Goal: Check status: Check status

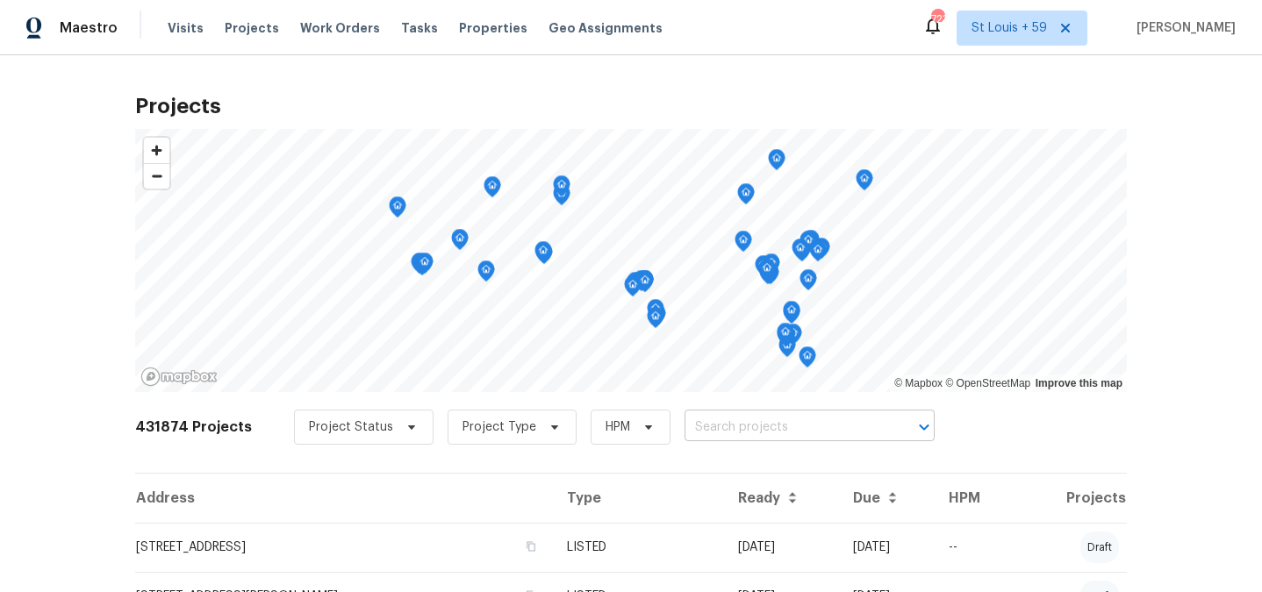
click at [762, 430] on input "text" at bounding box center [785, 427] width 201 height 27
paste input "[STREET_ADDRESS][PERSON_NAME]"
type input "[STREET_ADDRESS][PERSON_NAME]"
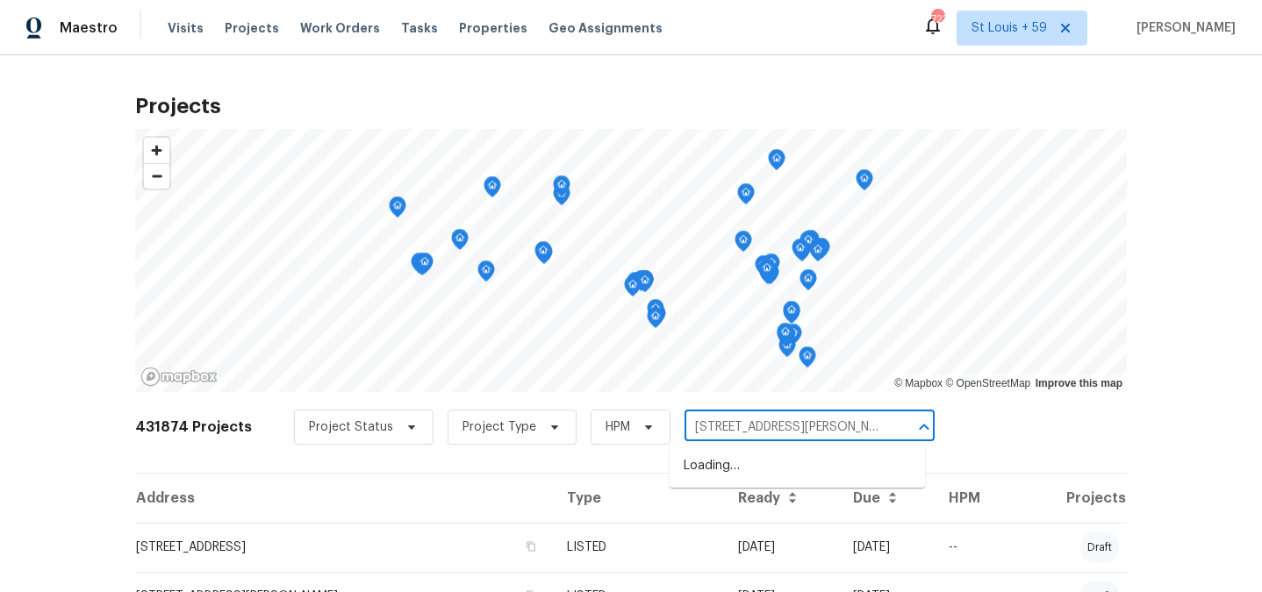
scroll to position [0, 20]
click at [754, 473] on li "3 Tommy Cir, Goose Creek, SC 29445" at bounding box center [797, 466] width 255 height 29
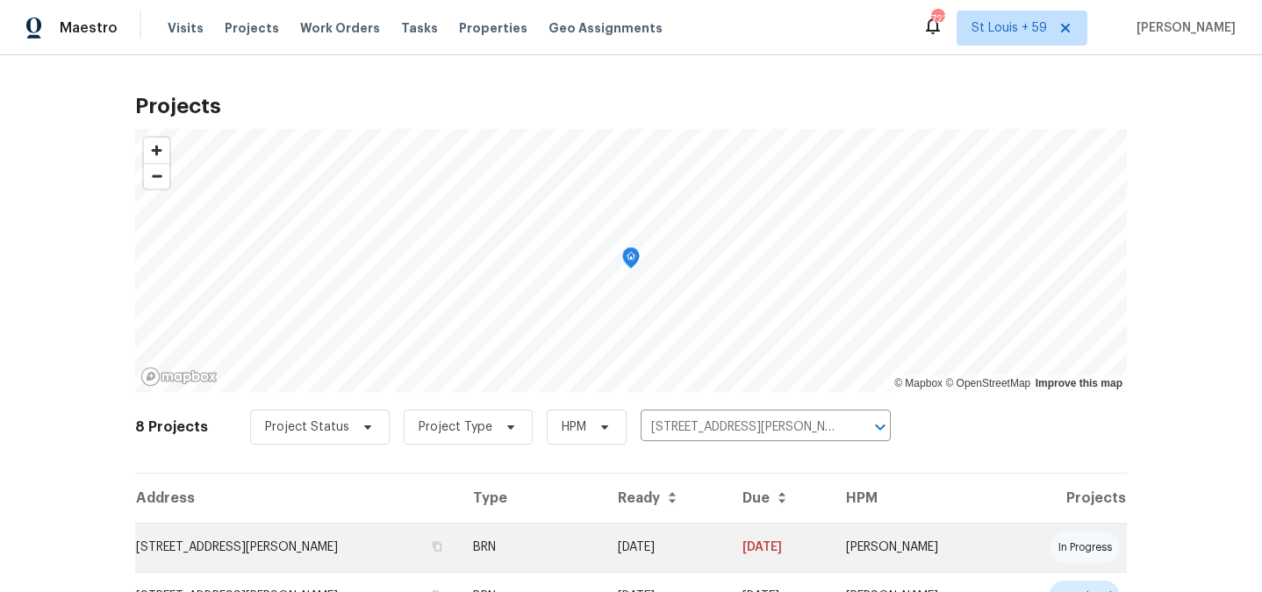
click at [236, 541] on td "3 Tommy Cir, Goose Creek, SC 29445" at bounding box center [297, 547] width 324 height 49
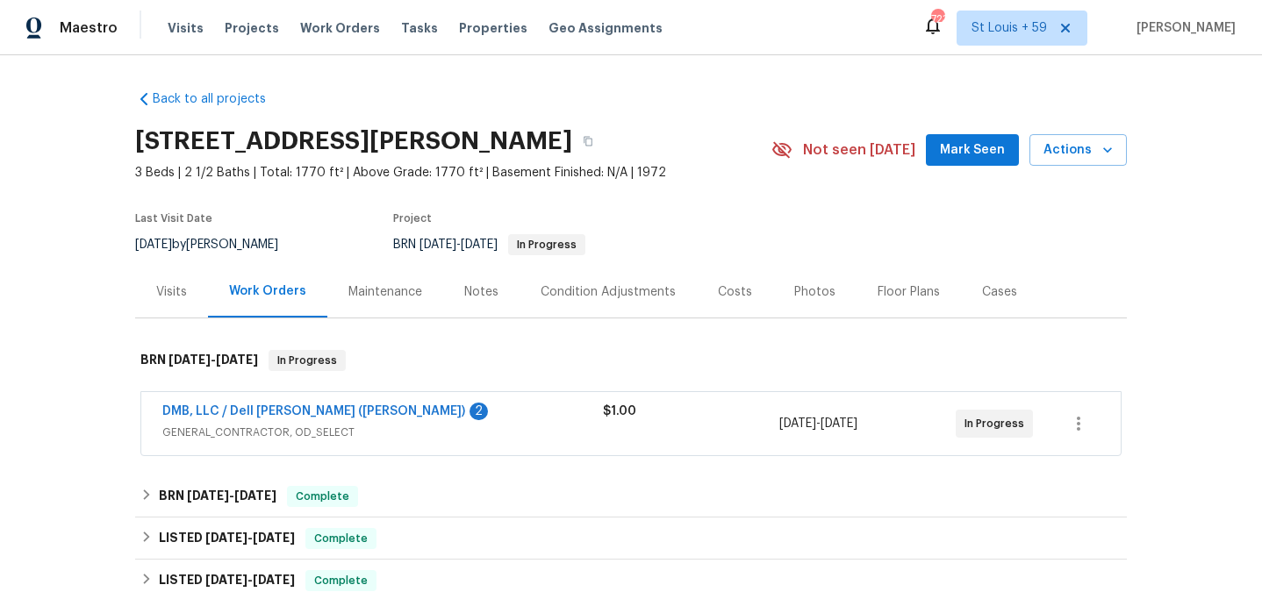
click at [170, 294] on div "Visits" at bounding box center [171, 292] width 31 height 18
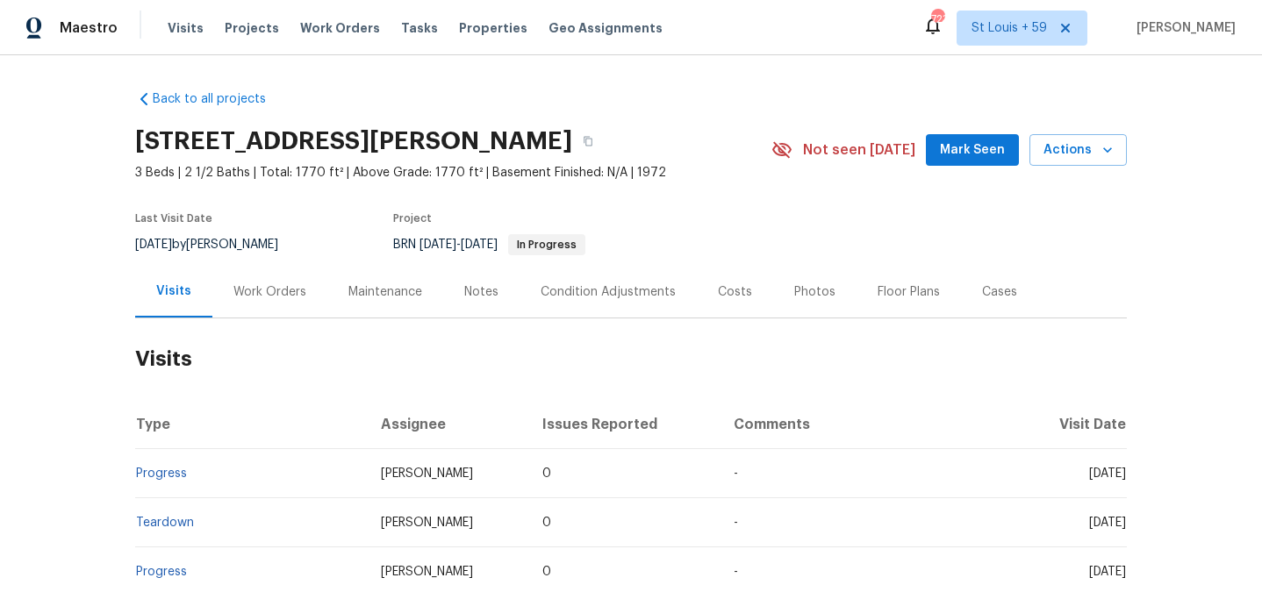
click at [257, 291] on div "Work Orders" at bounding box center [269, 292] width 73 height 18
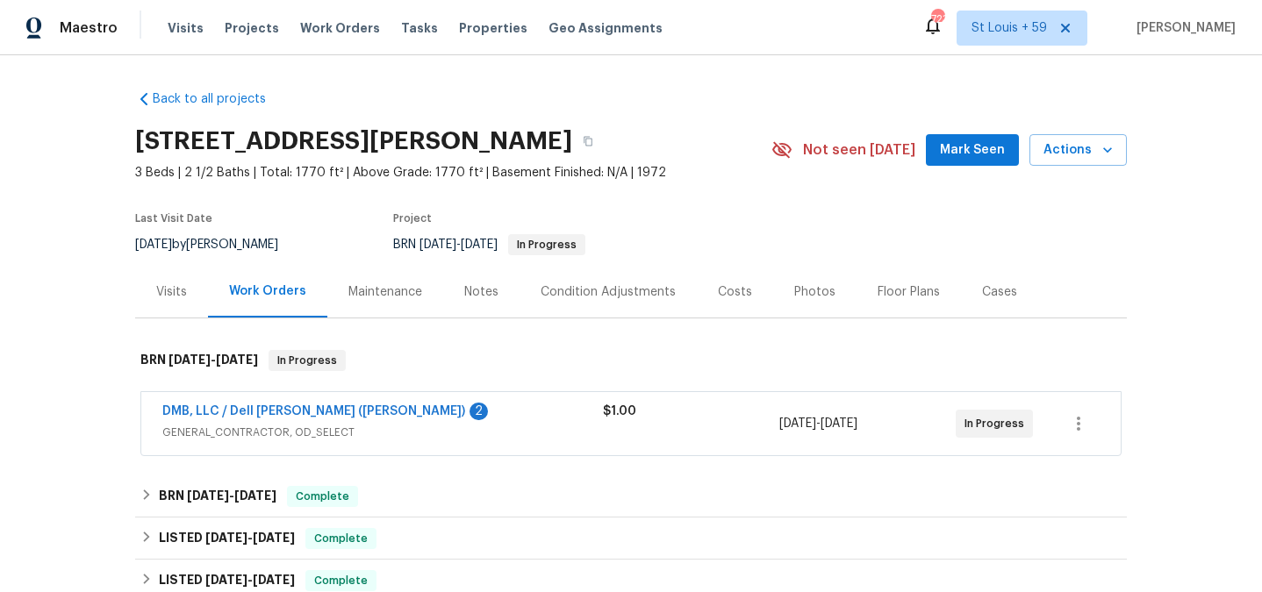
scroll to position [125, 0]
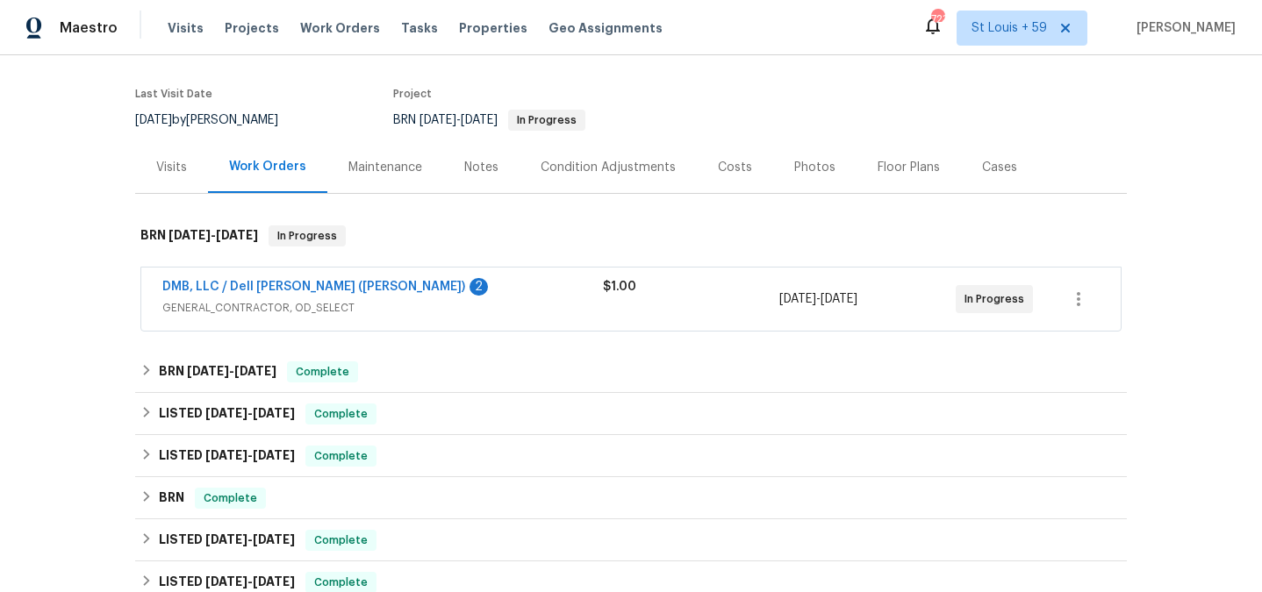
click at [265, 310] on span "GENERAL_CONTRACTOR, OD_SELECT" at bounding box center [382, 308] width 441 height 18
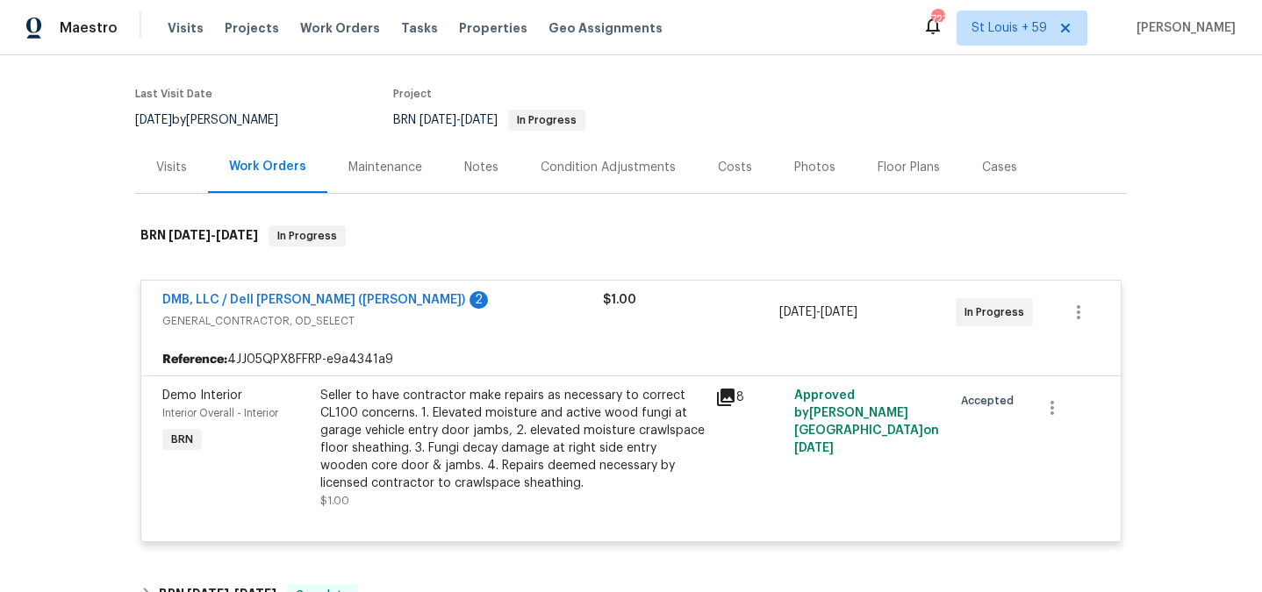
click at [175, 178] on div "Visits" at bounding box center [171, 167] width 73 height 52
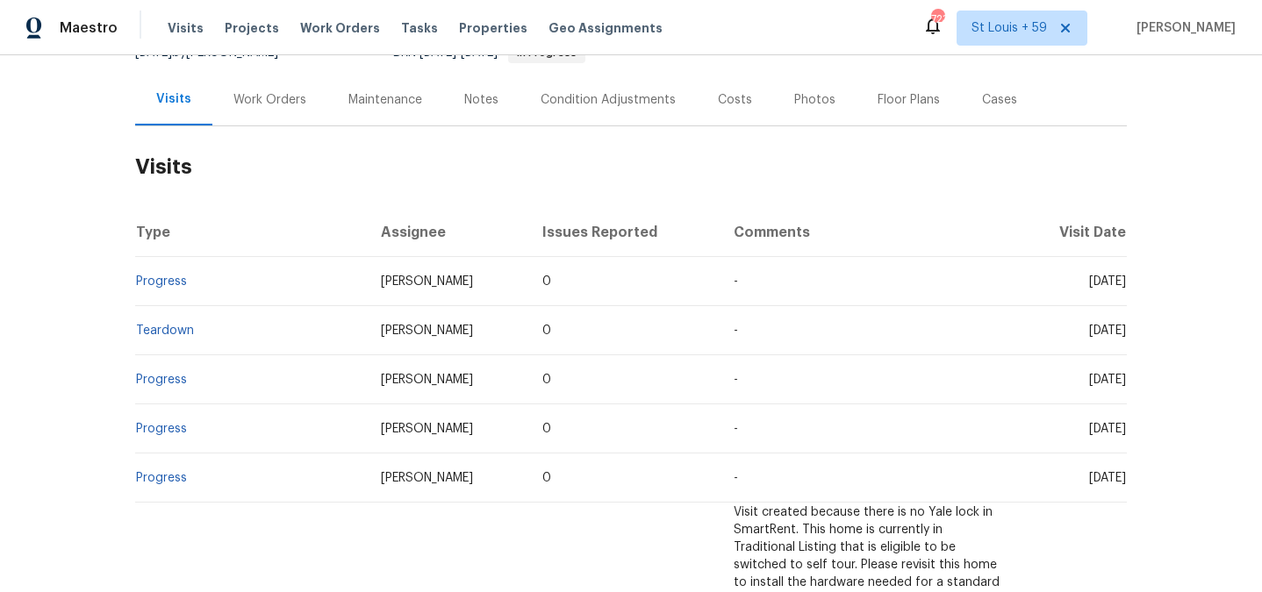
scroll to position [199, 0]
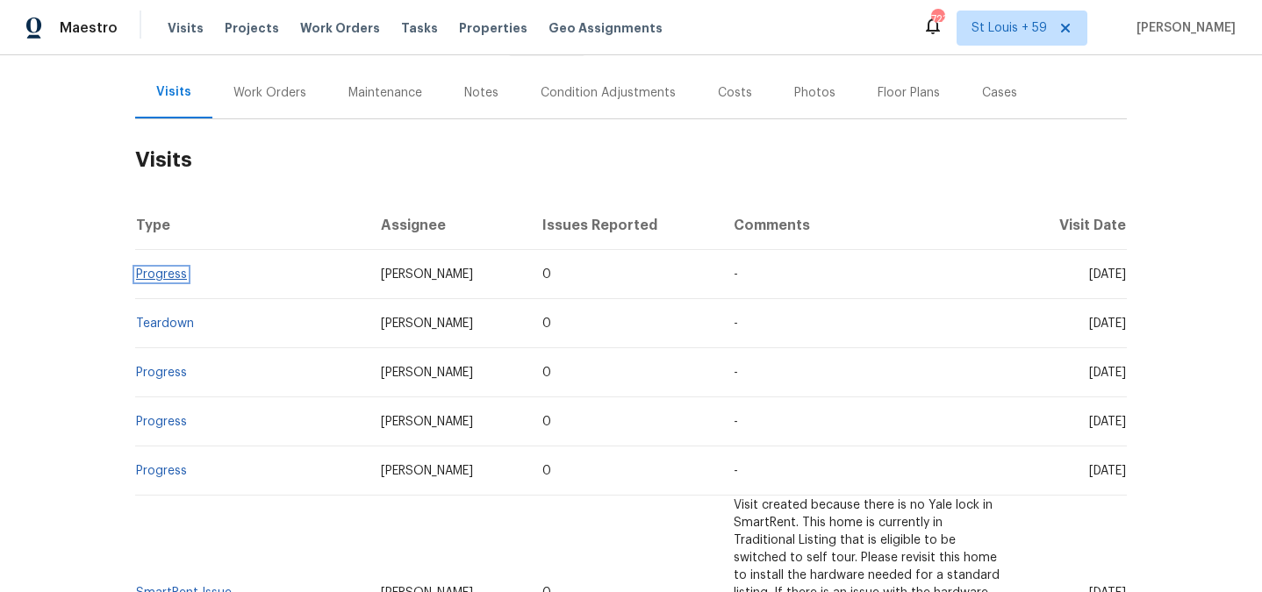
click at [161, 270] on link "Progress" at bounding box center [161, 275] width 51 height 12
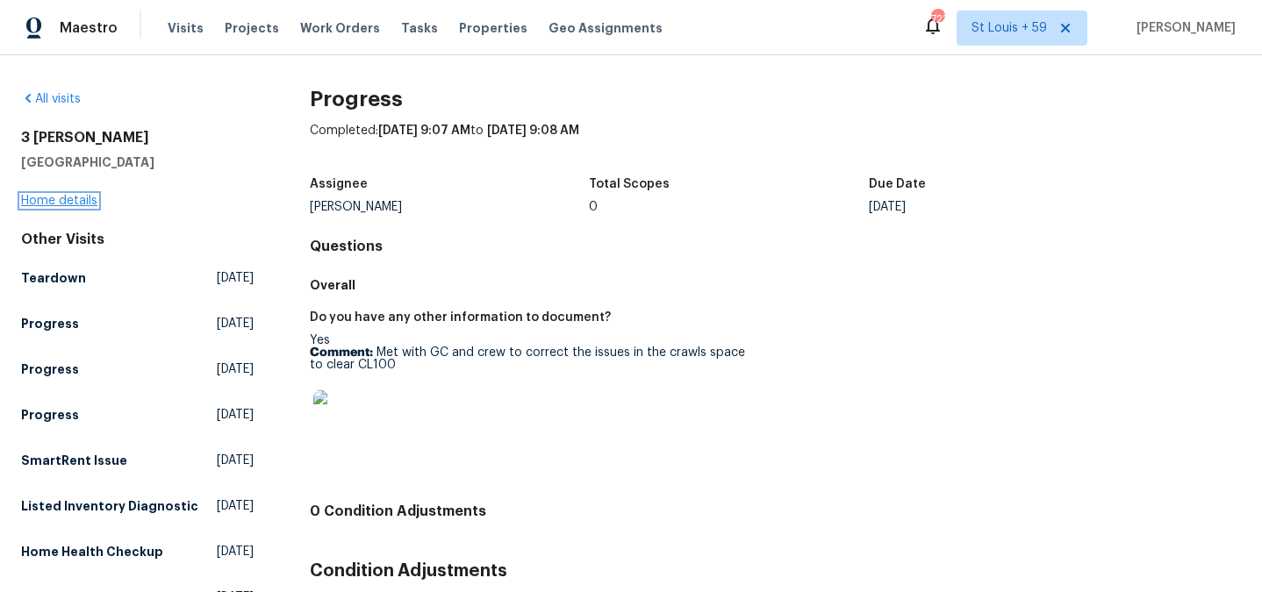
click at [69, 196] on link "Home details" at bounding box center [59, 201] width 76 height 12
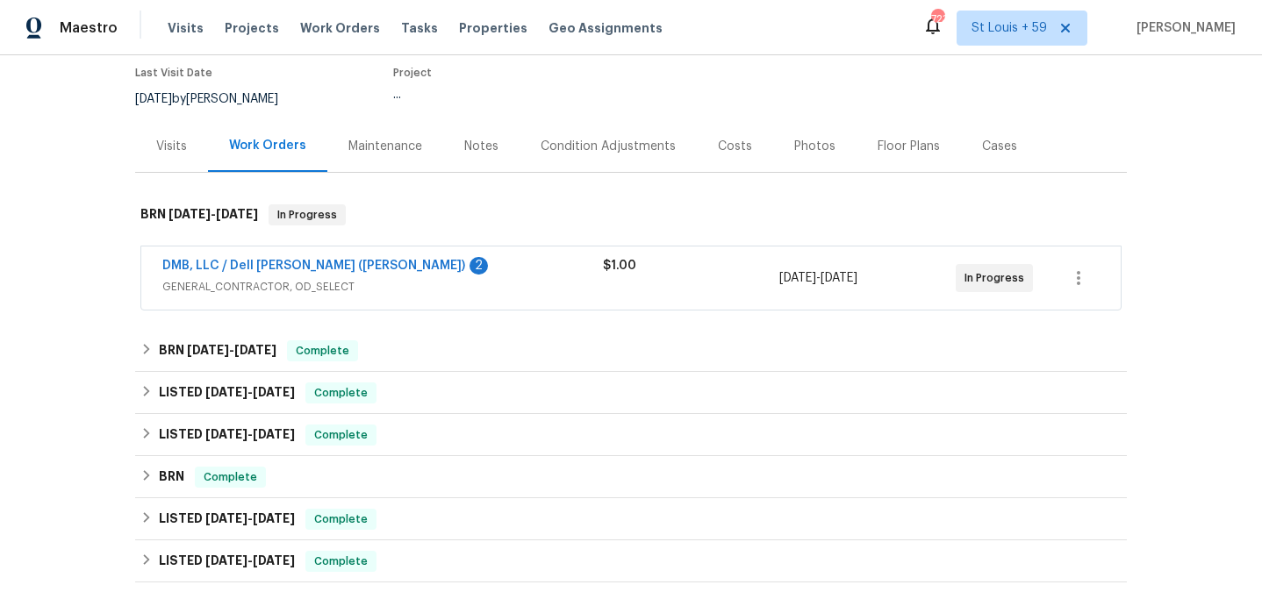
scroll to position [203, 0]
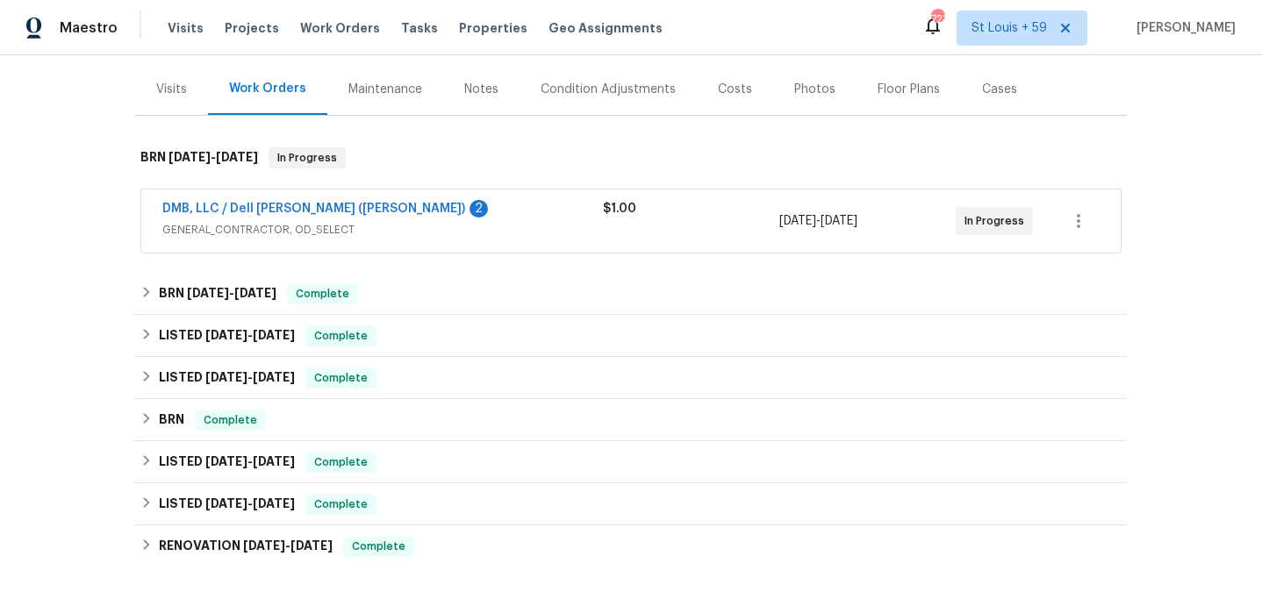
click at [165, 90] on div "Visits" at bounding box center [171, 90] width 31 height 18
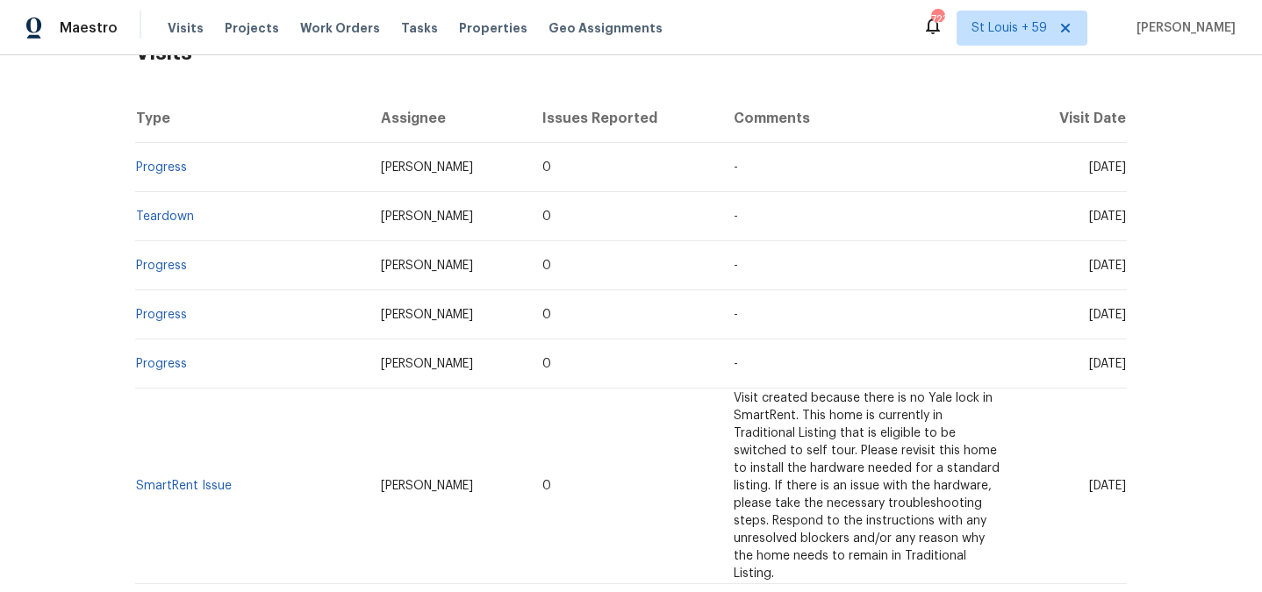
scroll to position [317, 0]
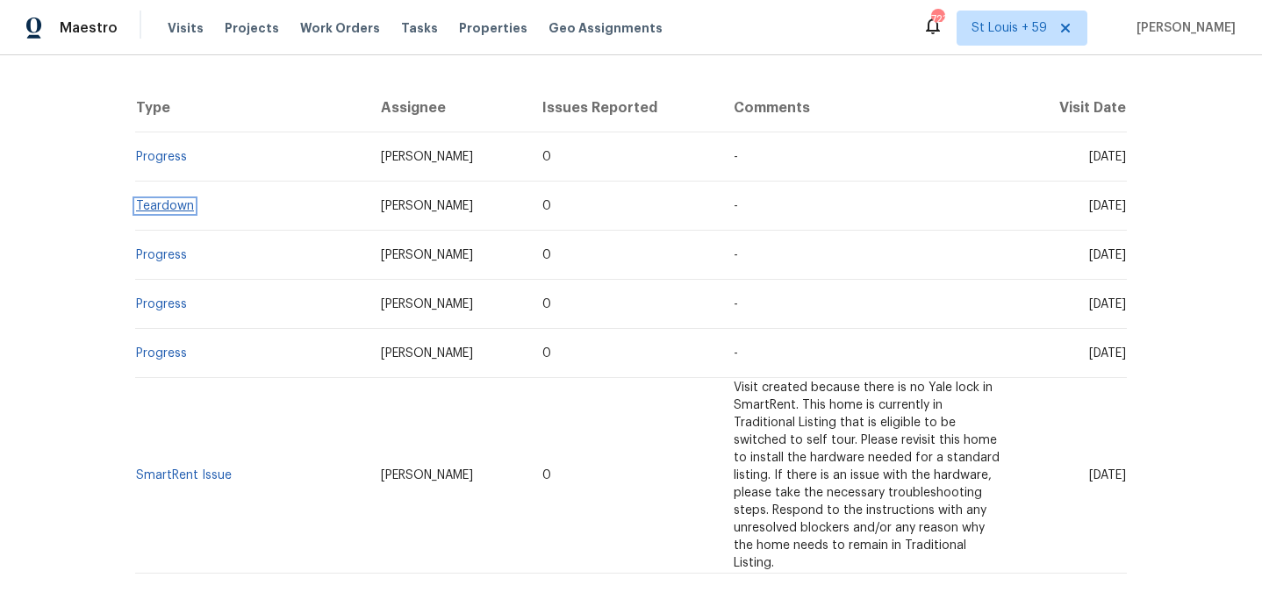
click at [159, 206] on link "Teardown" at bounding box center [165, 206] width 58 height 12
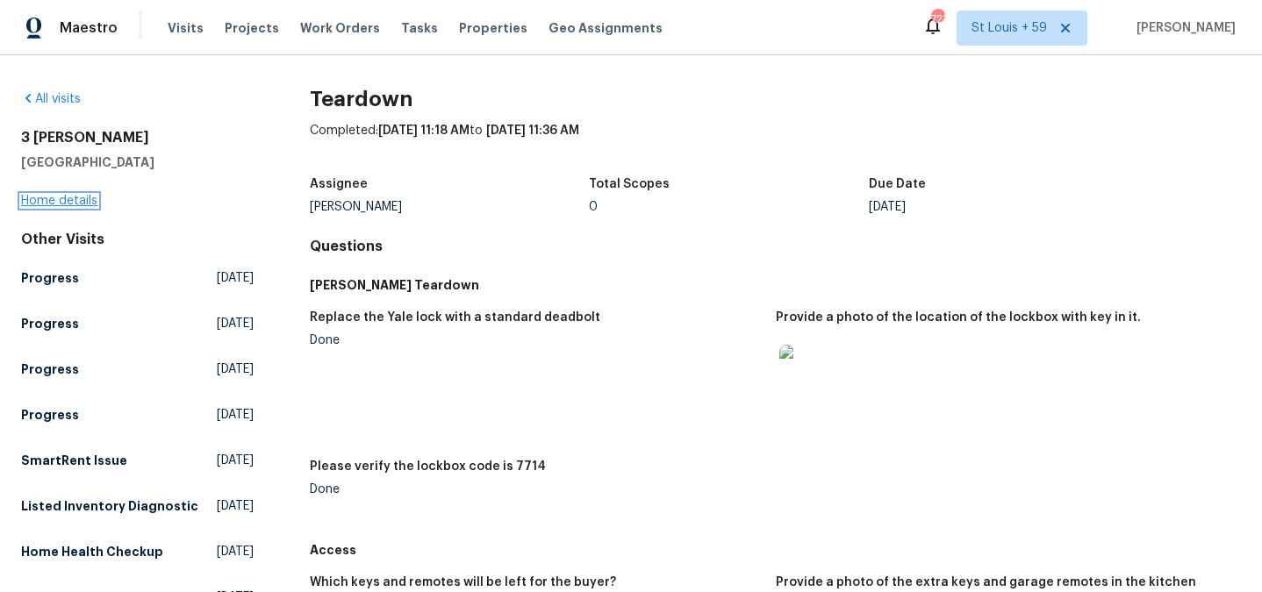
click at [71, 203] on link "Home details" at bounding box center [59, 201] width 76 height 12
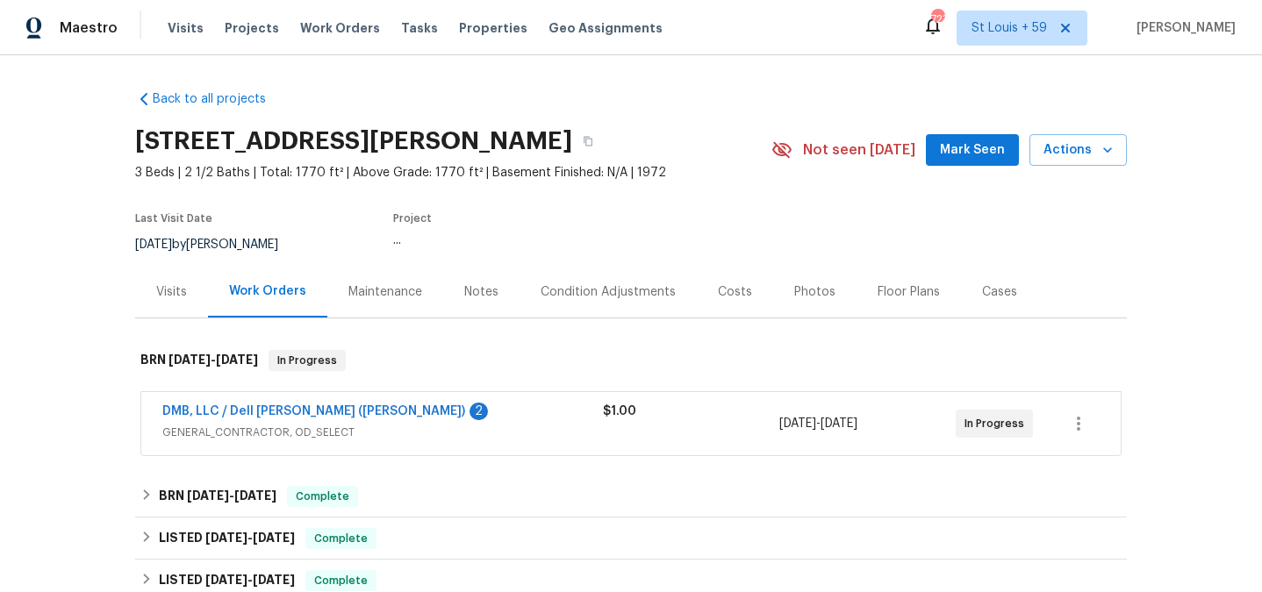
click at [169, 284] on div "Visits" at bounding box center [171, 292] width 31 height 18
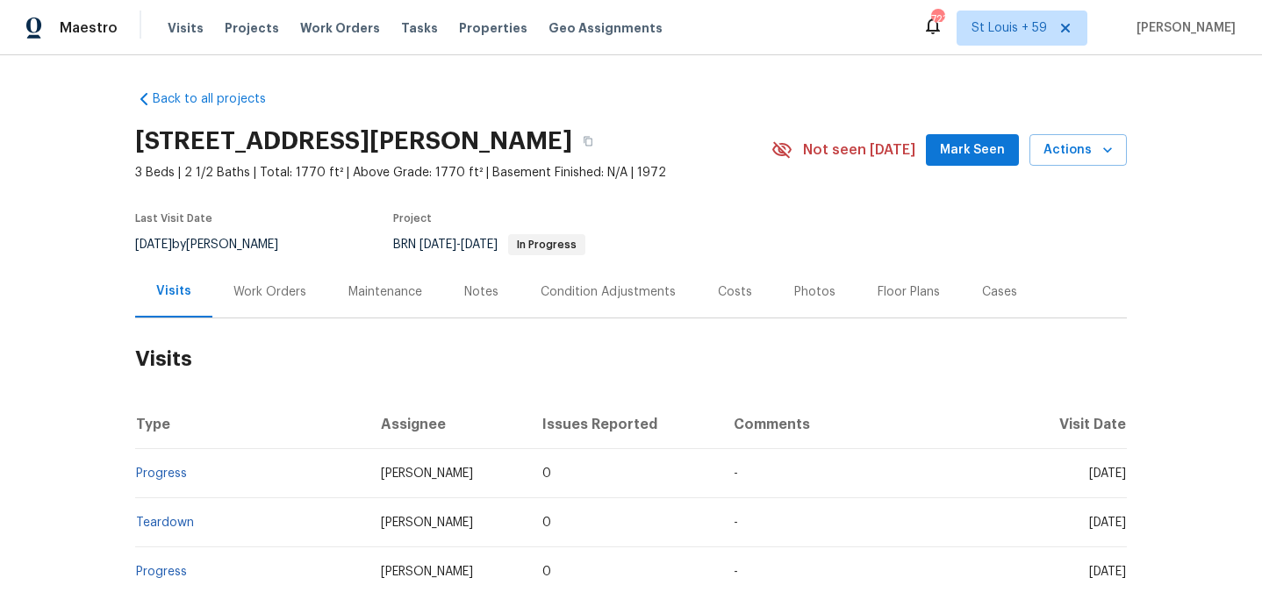
scroll to position [259, 0]
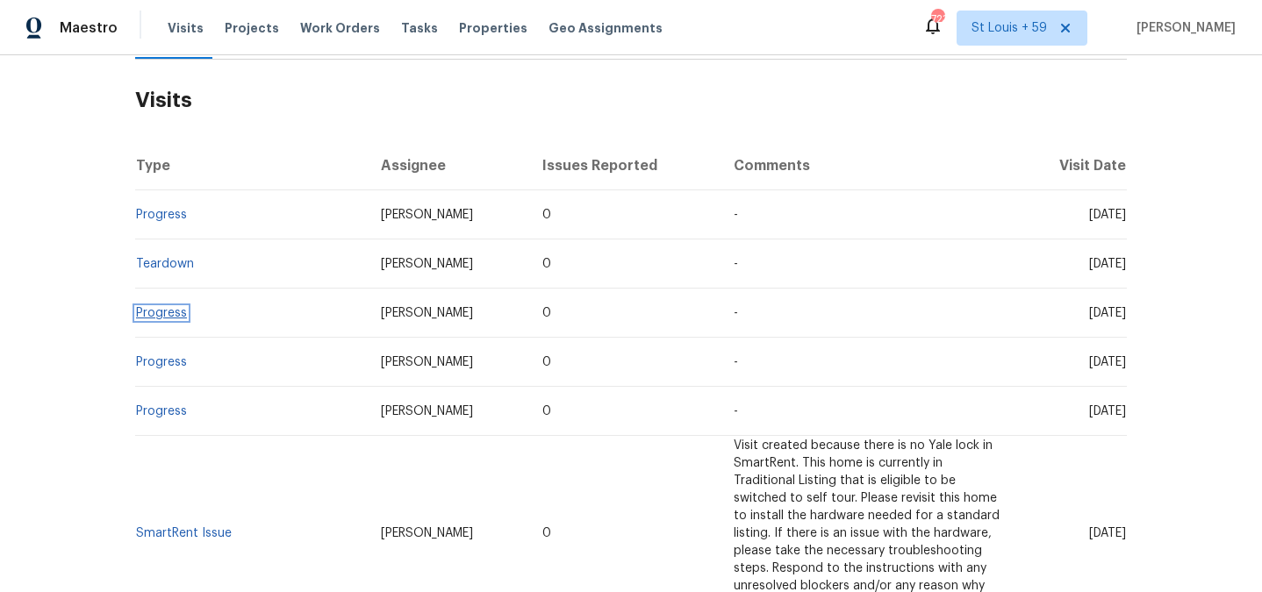
click at [158, 313] on link "Progress" at bounding box center [161, 313] width 51 height 12
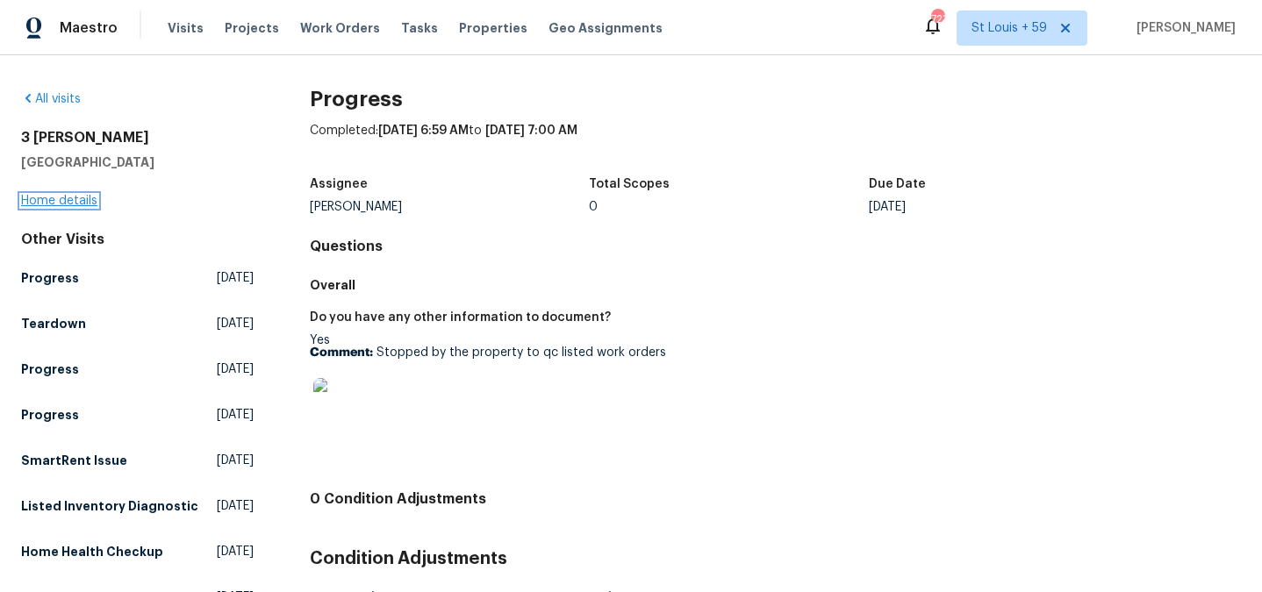
click at [78, 199] on link "Home details" at bounding box center [59, 201] width 76 height 12
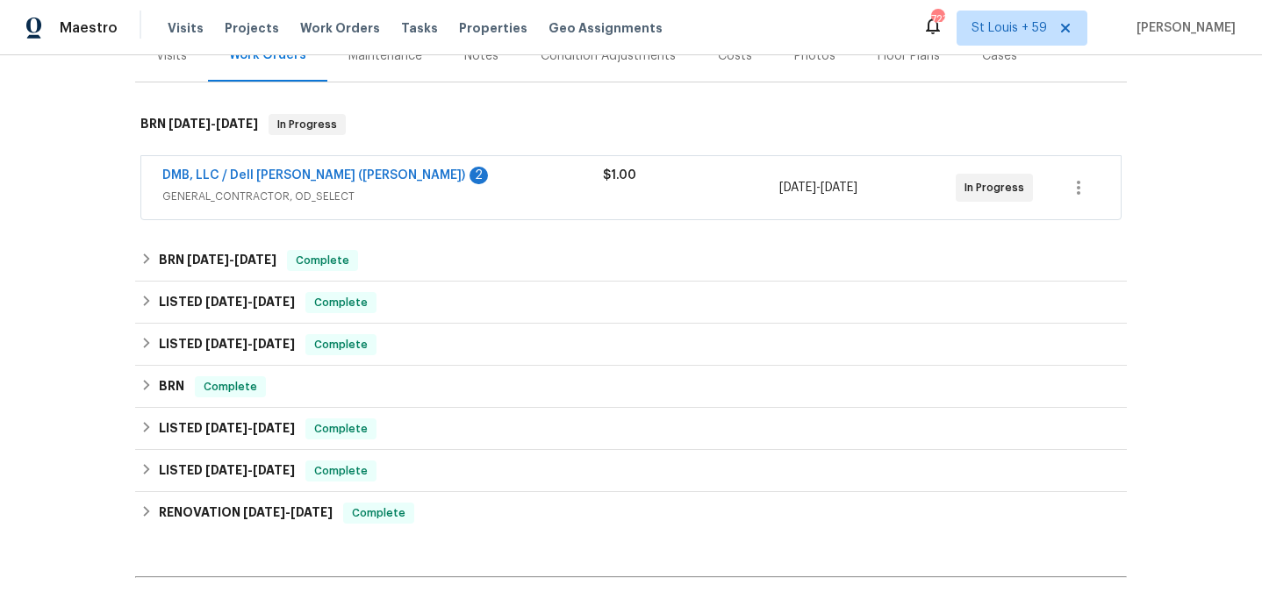
scroll to position [74, 0]
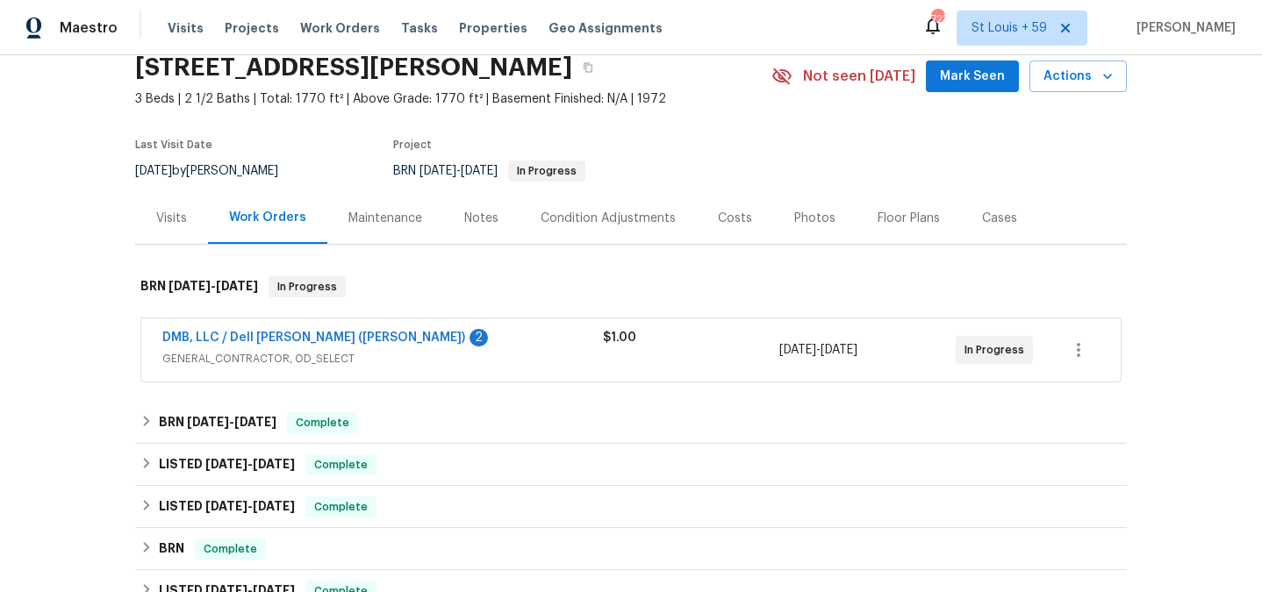
click at [171, 227] on div "Visits" at bounding box center [171, 218] width 73 height 52
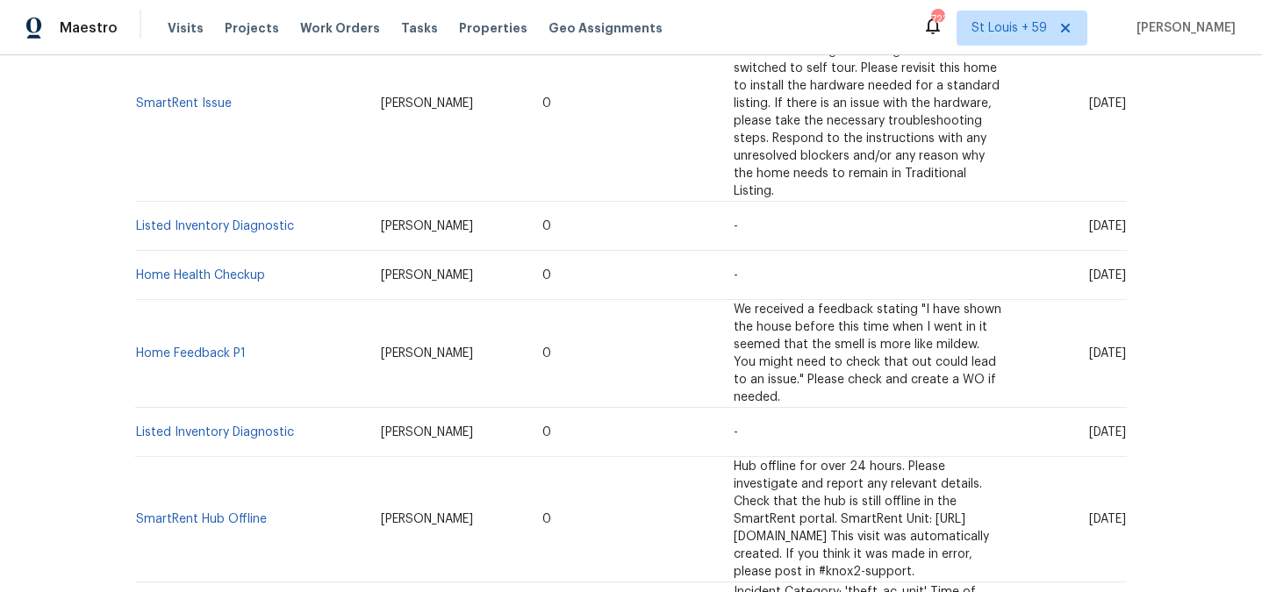
scroll to position [684, 0]
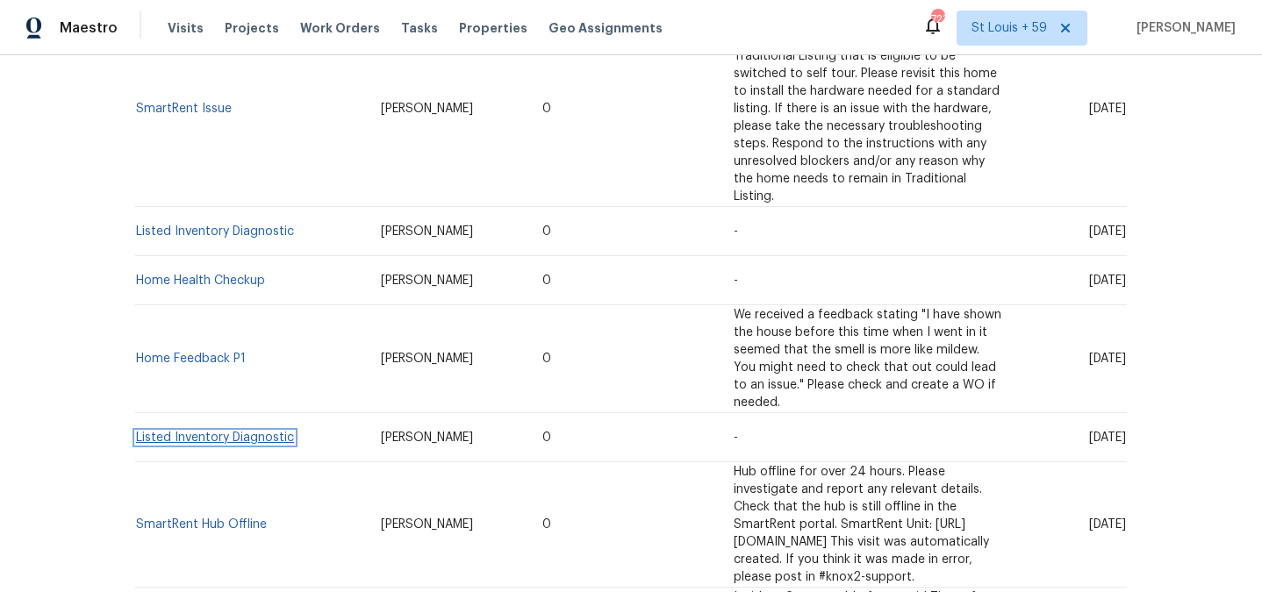
click at [206, 432] on link "Listed Inventory Diagnostic" at bounding box center [215, 438] width 158 height 12
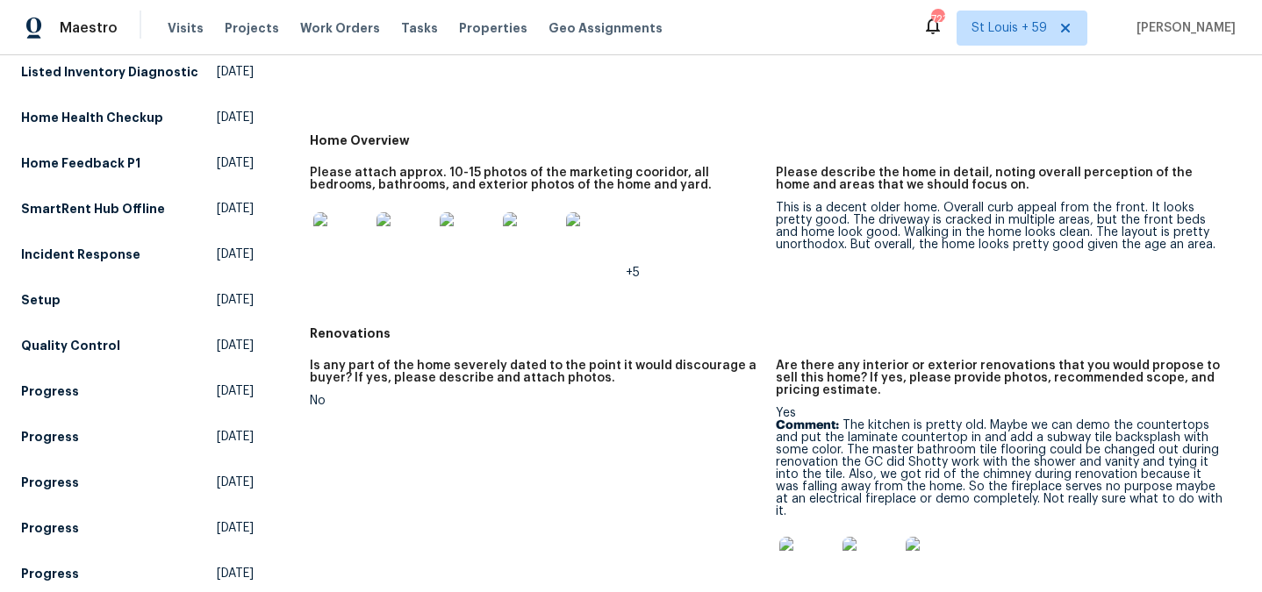
scroll to position [460, 0]
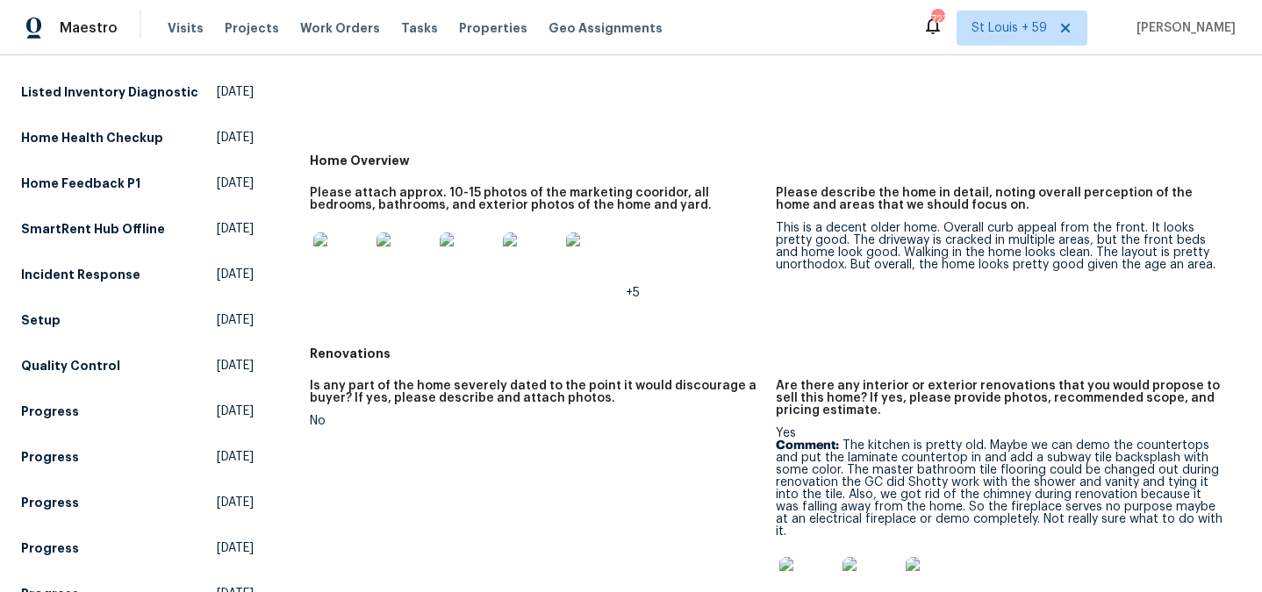
click at [346, 272] on img at bounding box center [341, 261] width 56 height 56
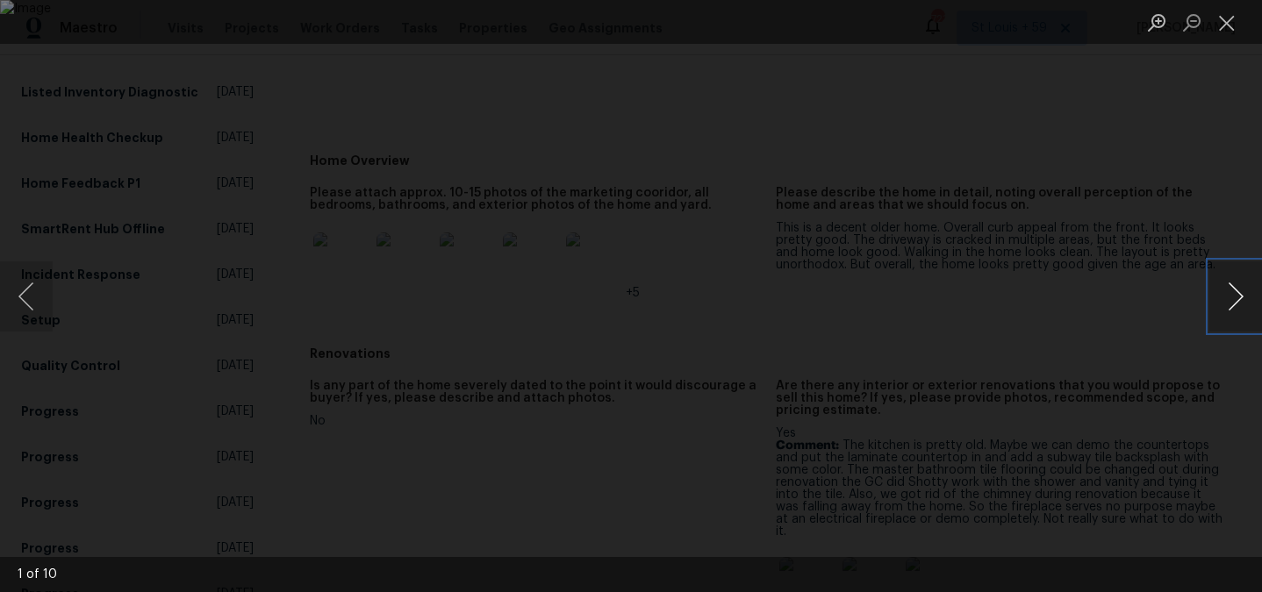
click at [1237, 305] on button "Next image" at bounding box center [1235, 297] width 53 height 70
click at [1193, 225] on div "Lightbox" at bounding box center [631, 296] width 1262 height 592
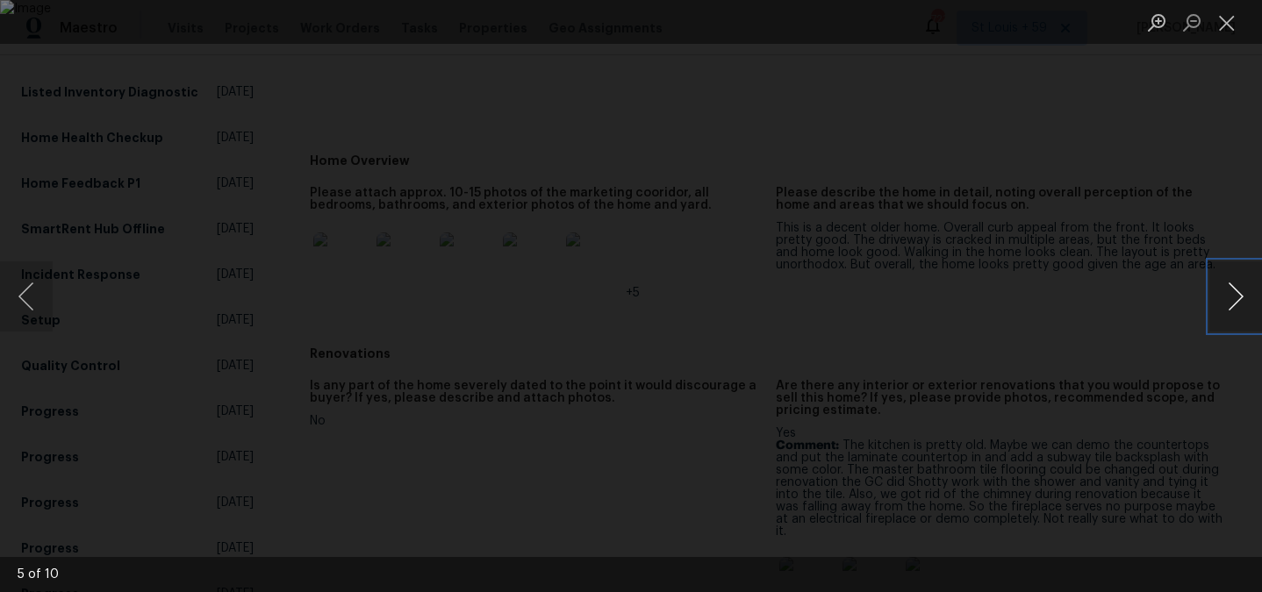
click at [1230, 298] on button "Next image" at bounding box center [1235, 297] width 53 height 70
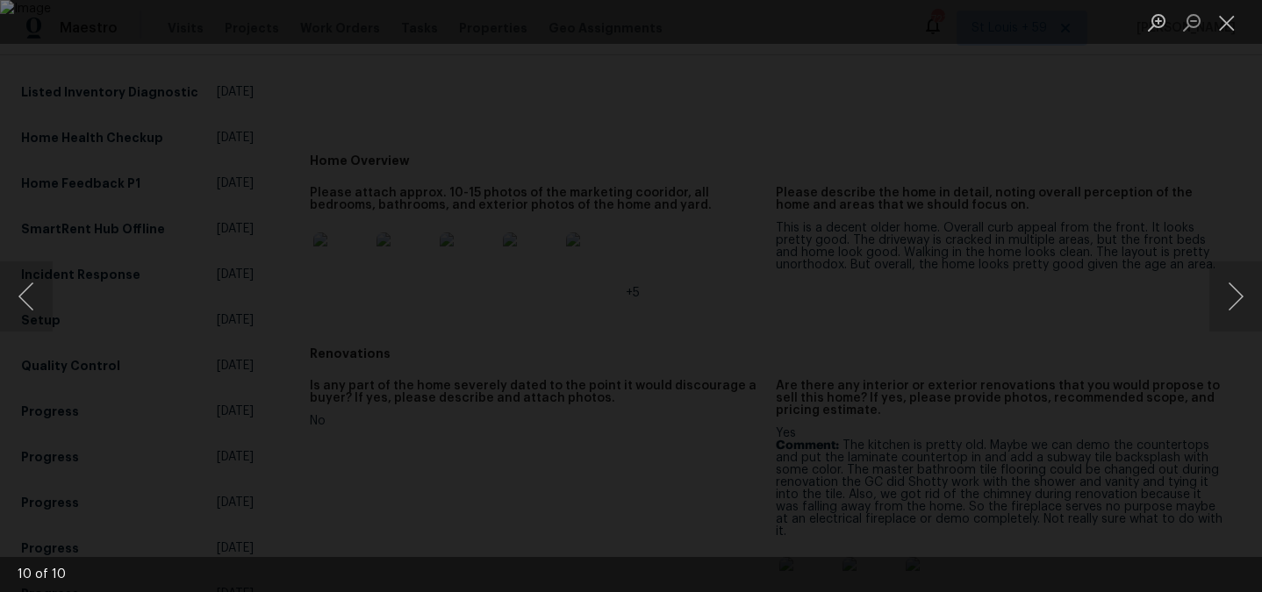
click at [1176, 172] on div "Lightbox" at bounding box center [631, 296] width 1262 height 592
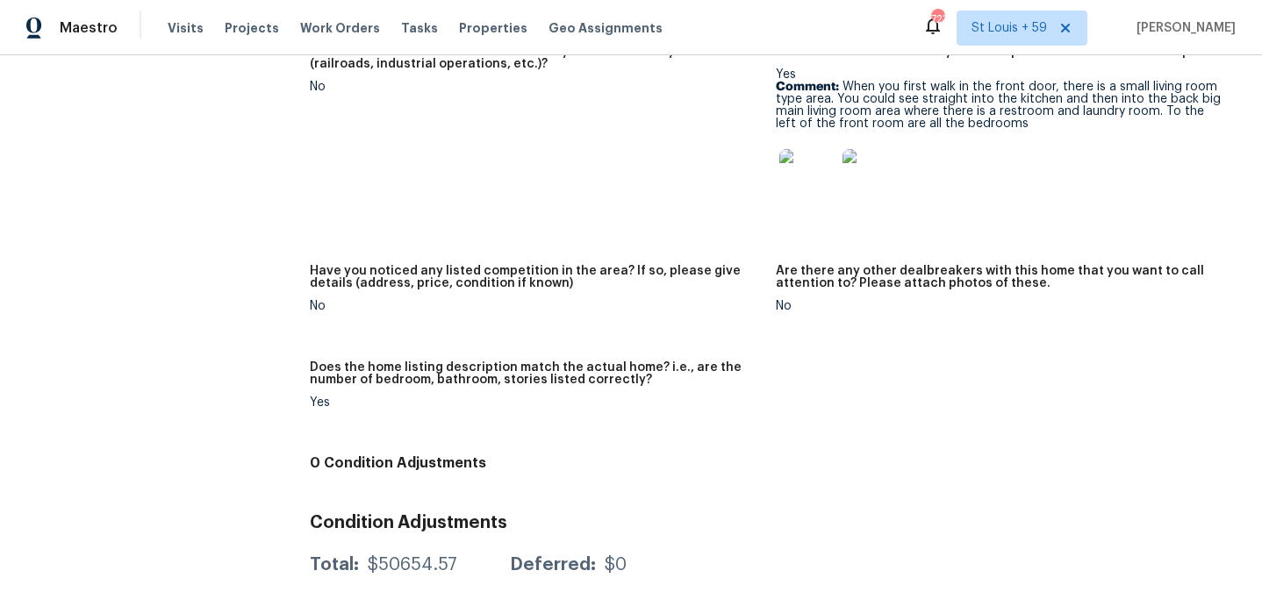
scroll to position [0, 0]
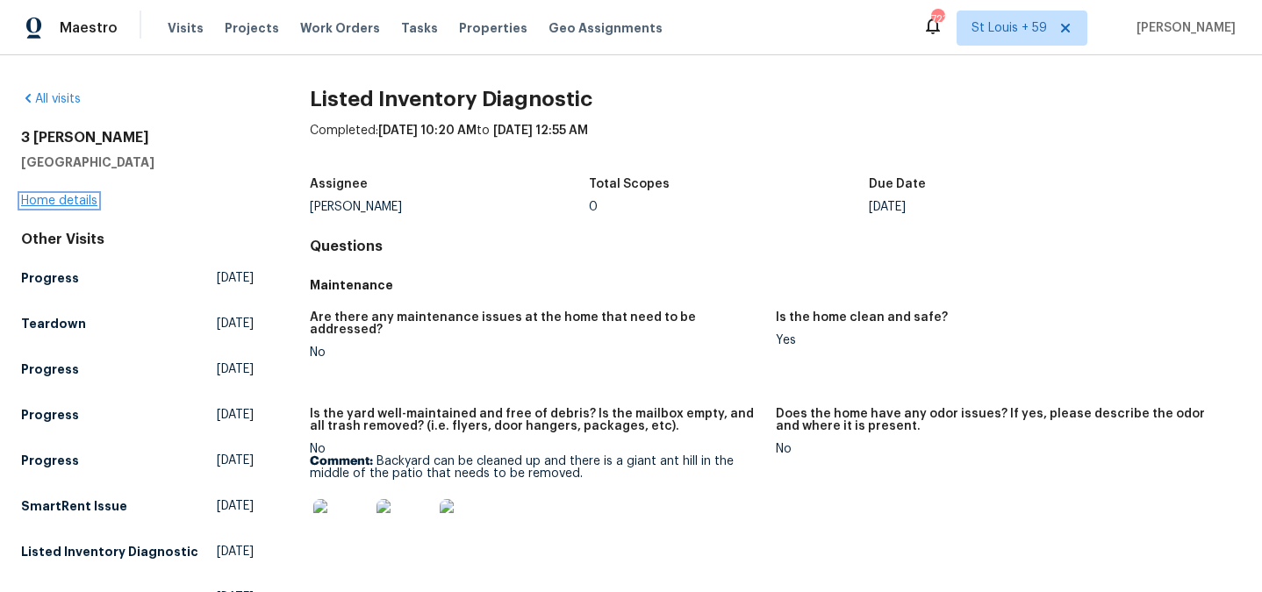
click at [51, 204] on link "Home details" at bounding box center [59, 201] width 76 height 12
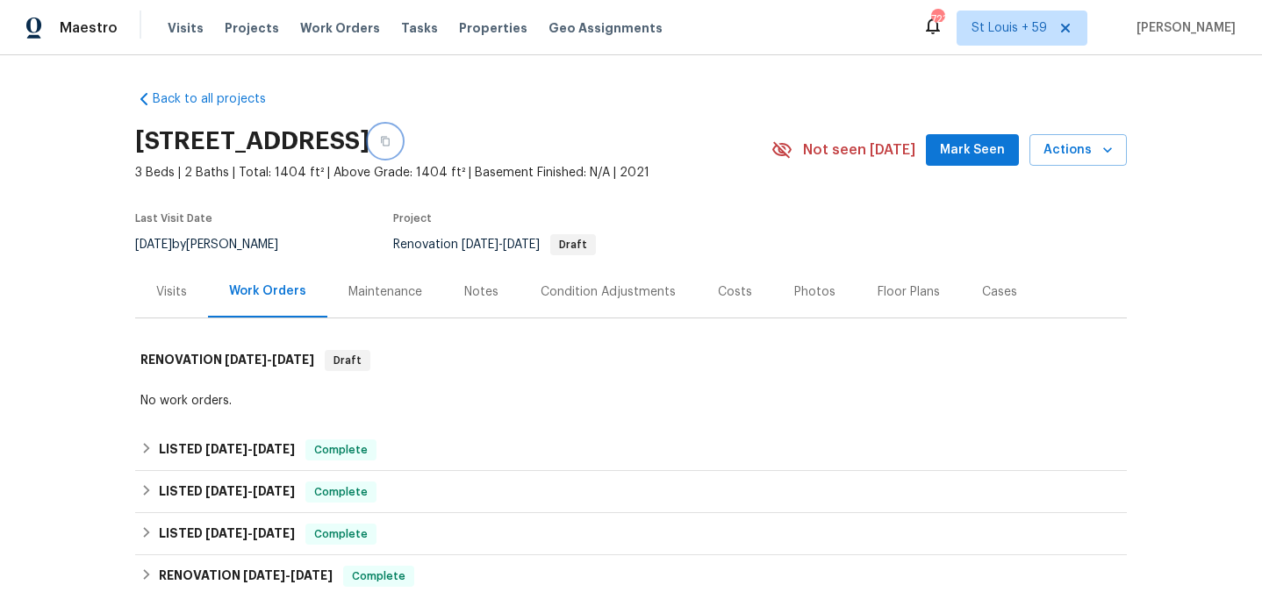
click at [391, 142] on icon "button" at bounding box center [385, 141] width 11 height 11
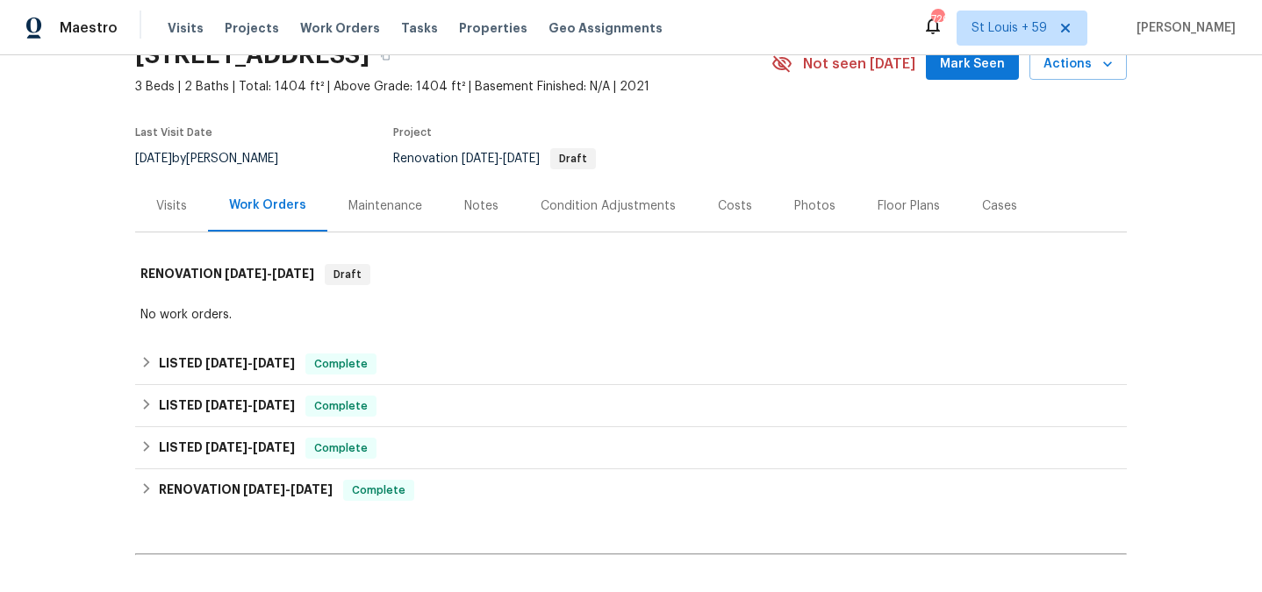
click at [478, 210] on div "Notes" at bounding box center [481, 206] width 34 height 18
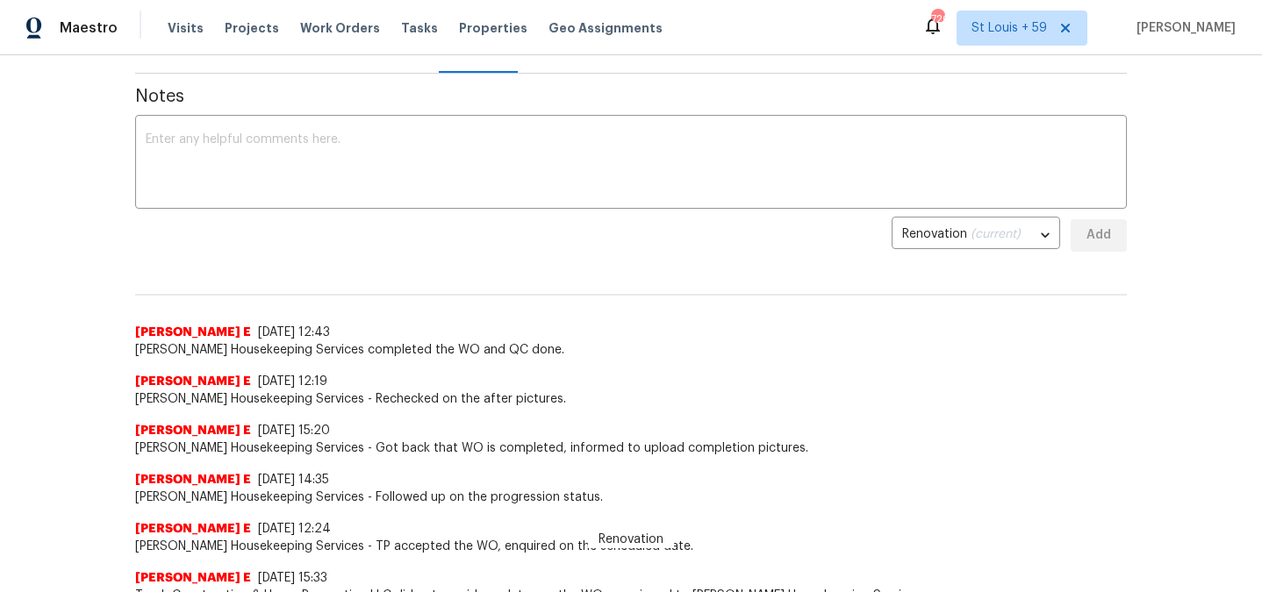
scroll to position [290, 0]
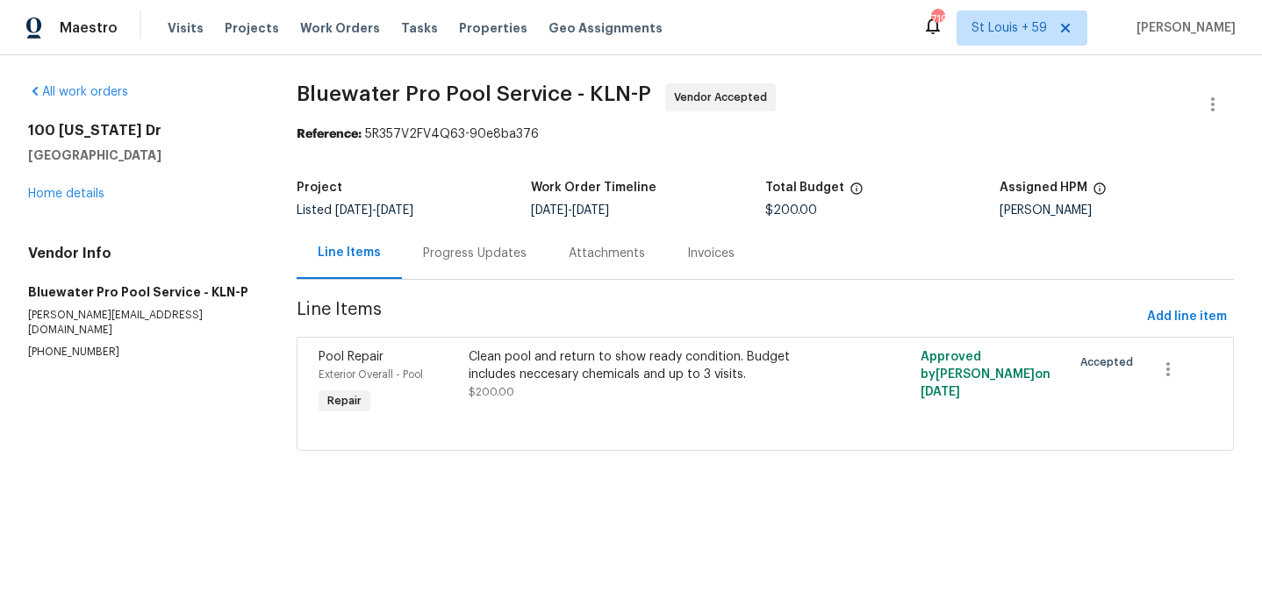
click at [484, 254] on div "Progress Updates" at bounding box center [475, 254] width 104 height 18
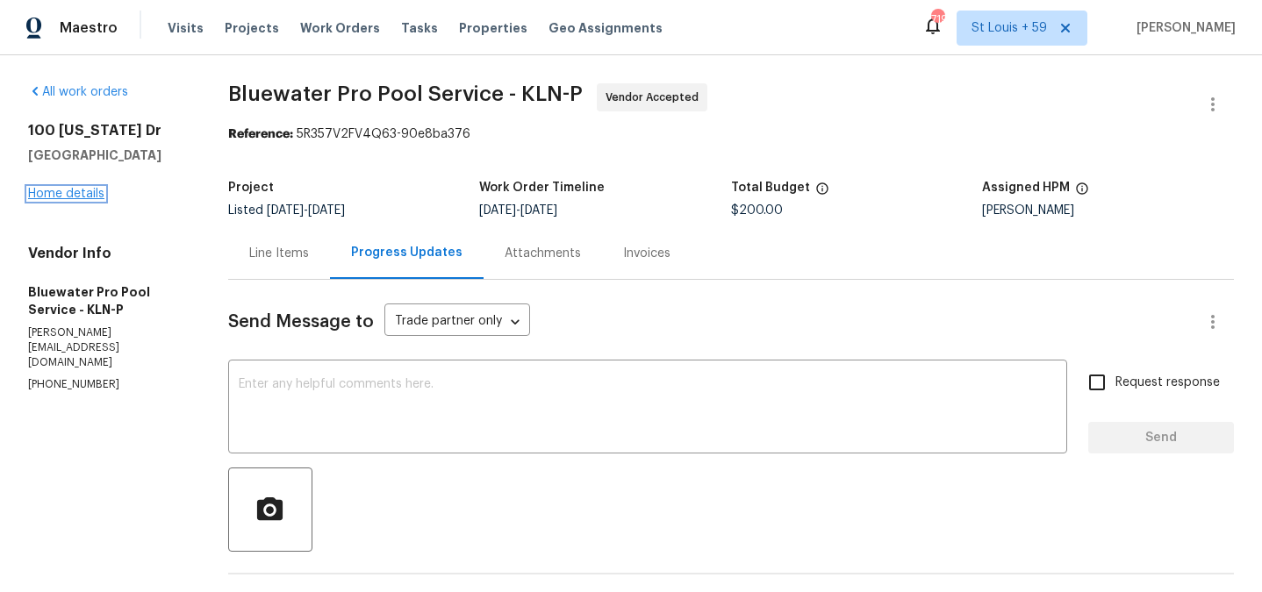
click at [68, 199] on link "Home details" at bounding box center [66, 194] width 76 height 12
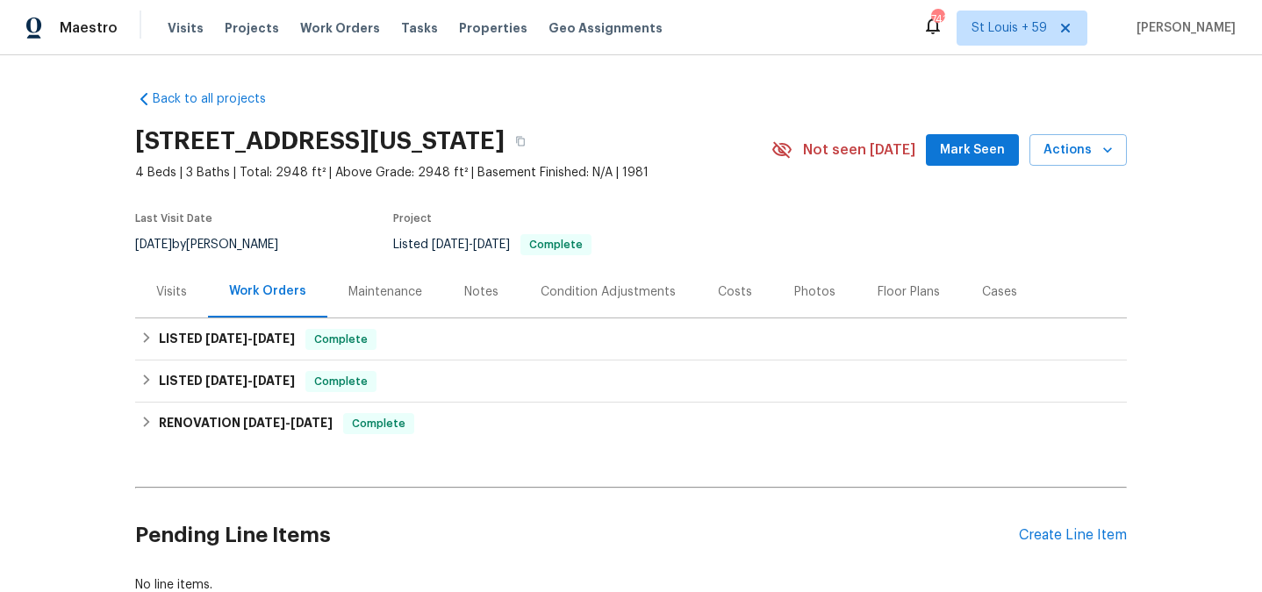
click at [75, 298] on div "Back to all projects [STREET_ADDRESS][US_STATE] 4 Beds | 3 Baths | Total: 2948 …" at bounding box center [631, 323] width 1262 height 537
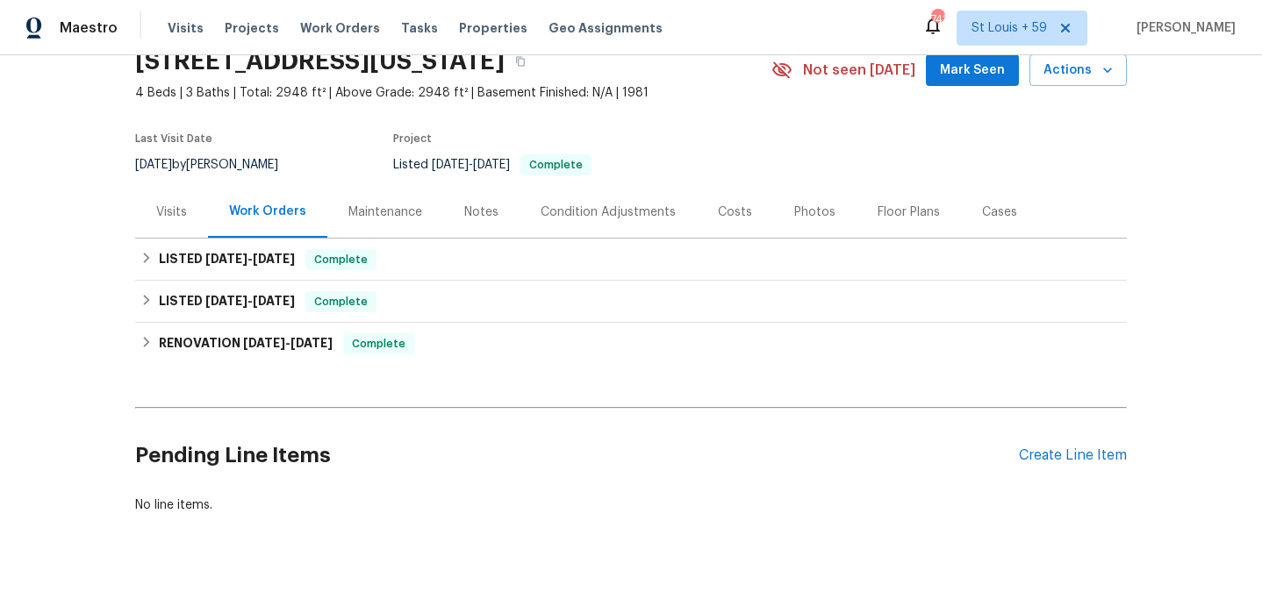
scroll to position [82, 0]
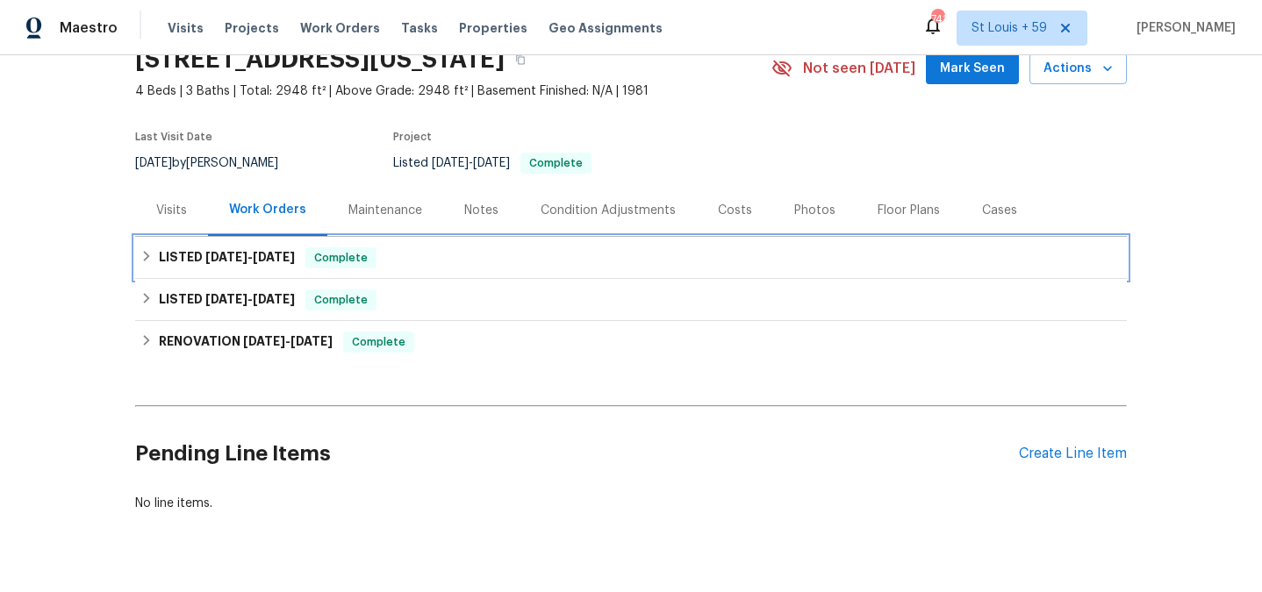
click at [250, 260] on span "[DATE] - [DATE]" at bounding box center [250, 257] width 90 height 12
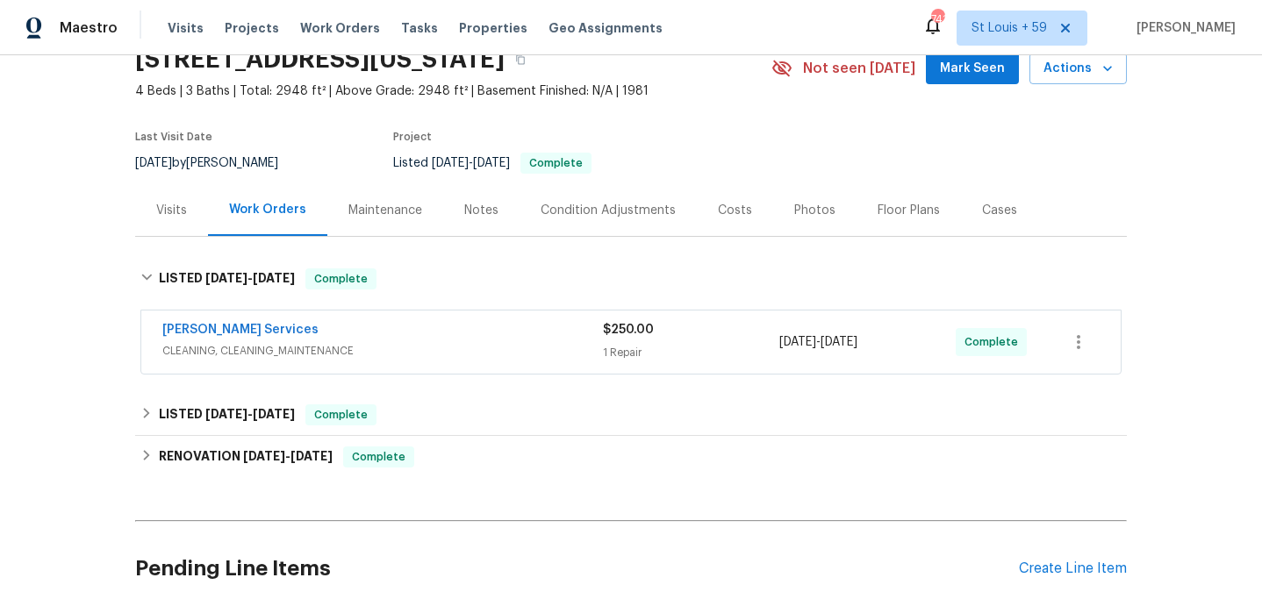
click at [331, 343] on span "CLEANING, CLEANING_MAINTENANCE" at bounding box center [382, 351] width 441 height 18
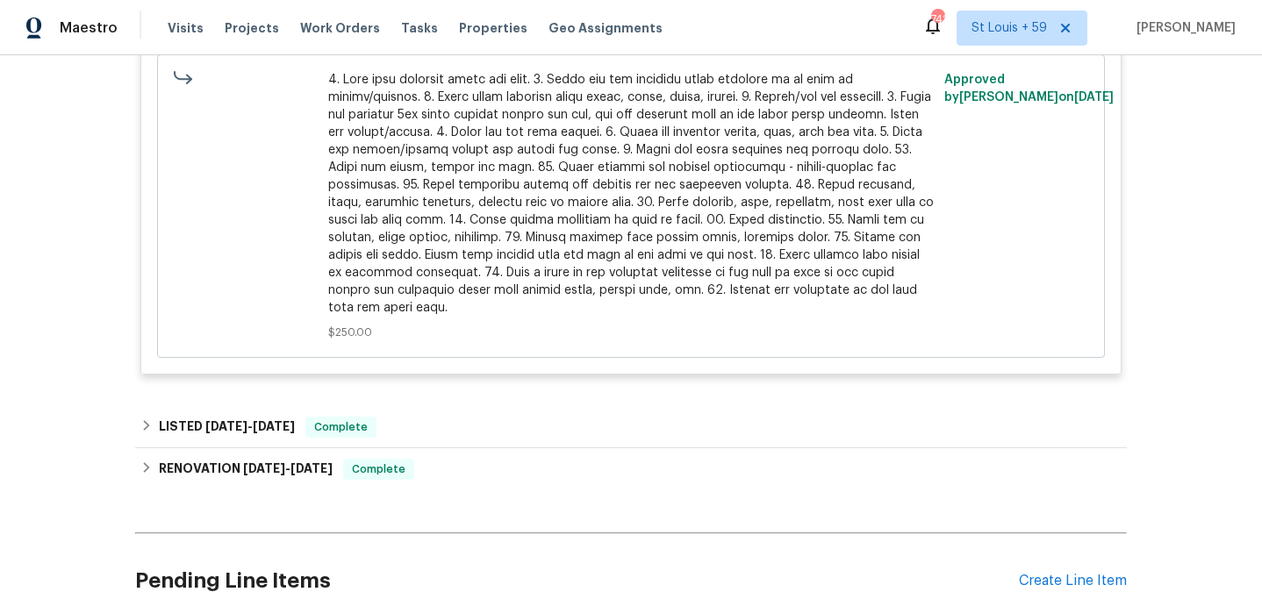
scroll to position [1015, 0]
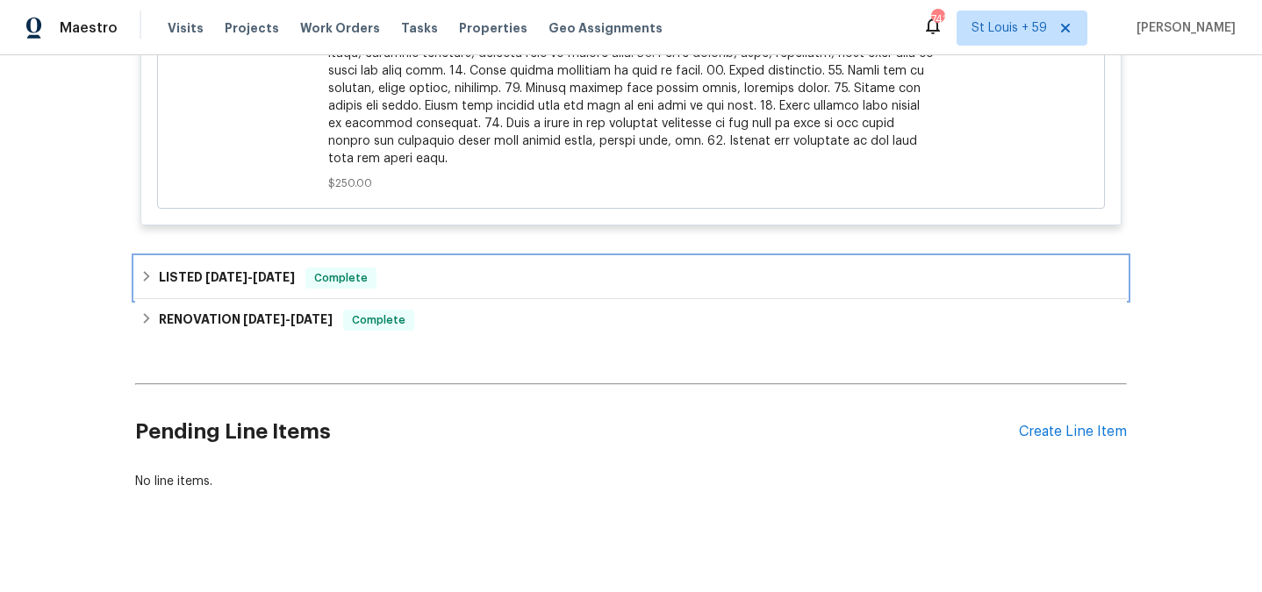
click at [262, 271] on span "[DATE]" at bounding box center [274, 277] width 42 height 12
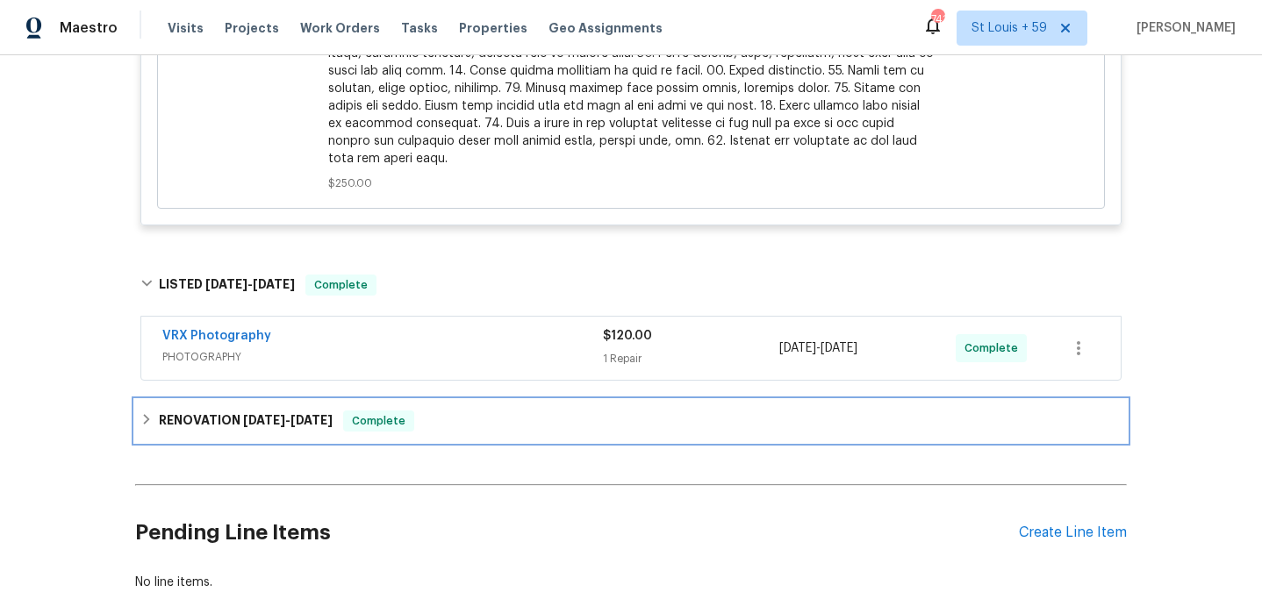
click at [296, 414] on span "[DATE]" at bounding box center [312, 420] width 42 height 12
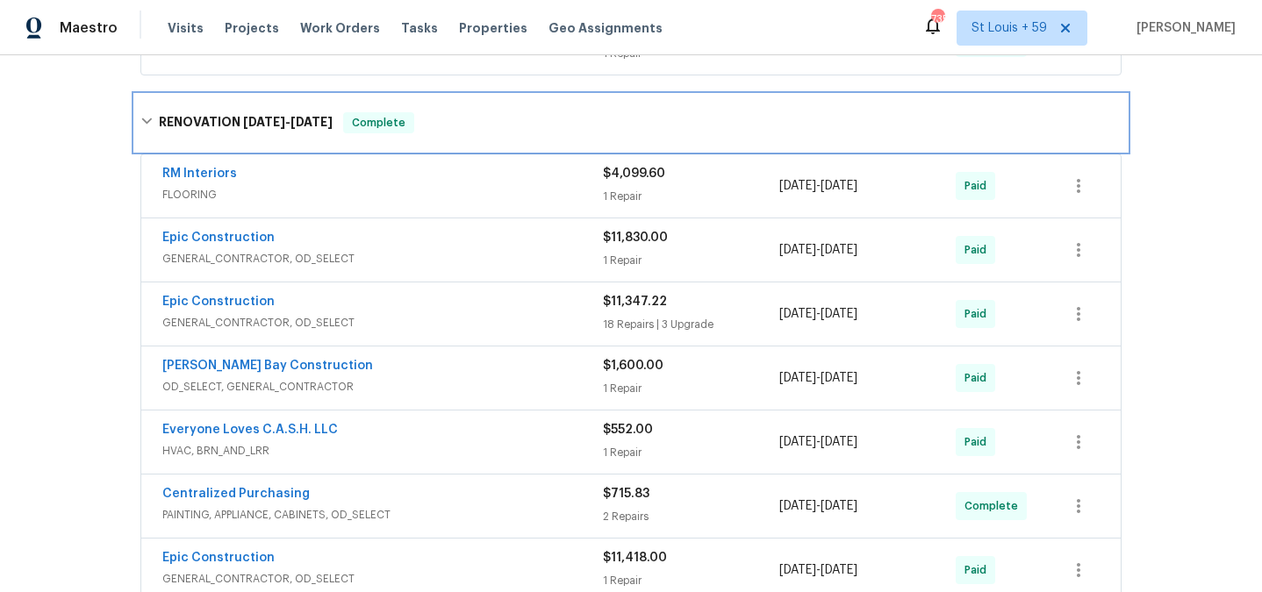
scroll to position [1324, 0]
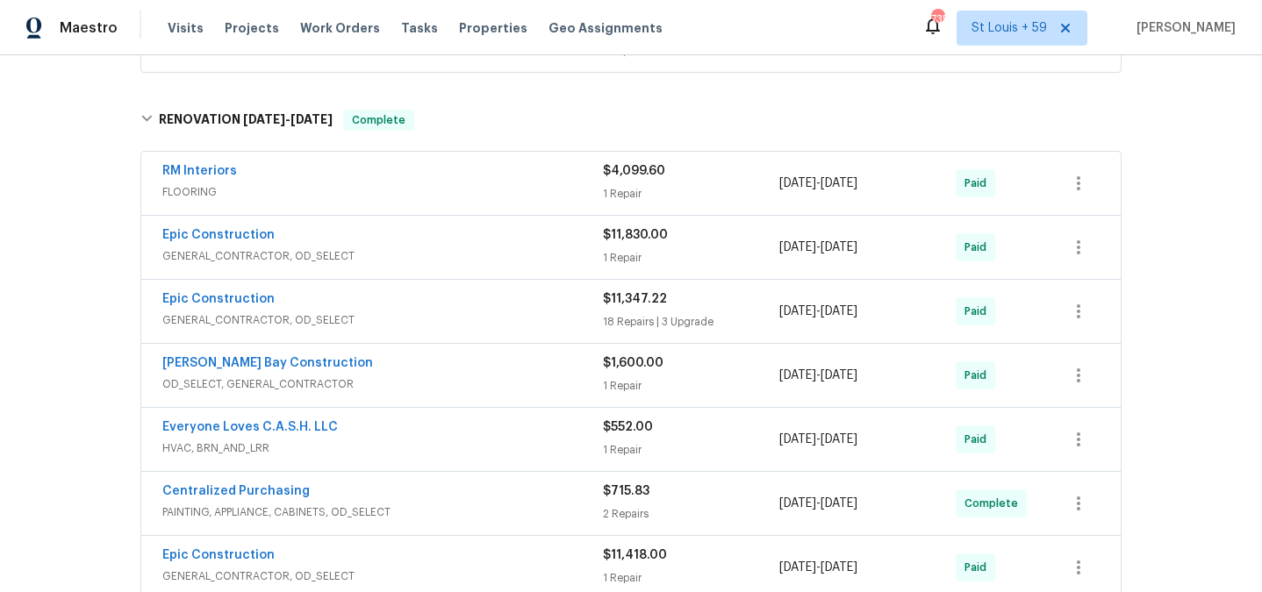
click at [415, 248] on span "GENERAL_CONTRACTOR, OD_SELECT" at bounding box center [382, 257] width 441 height 18
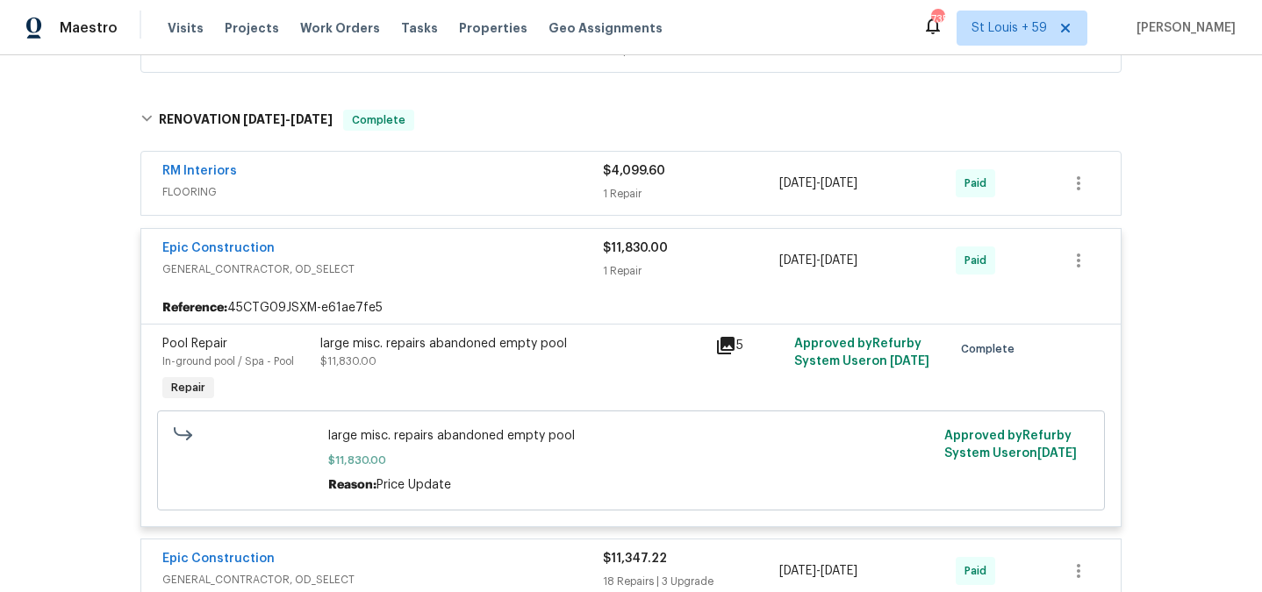
scroll to position [1345, 0]
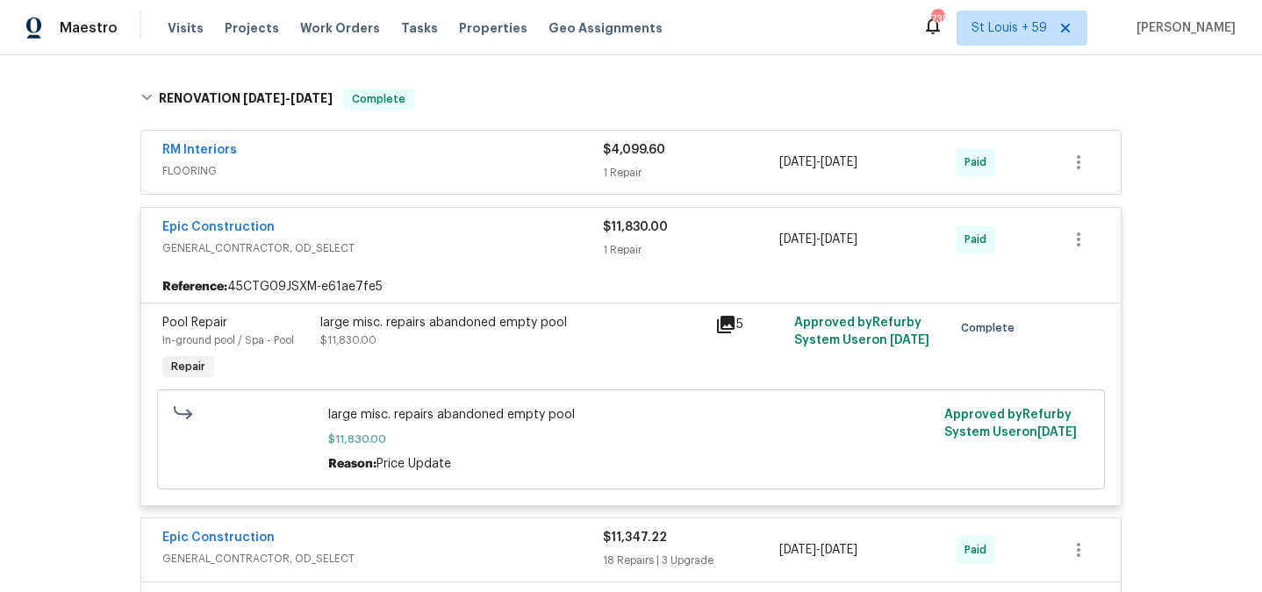
click at [720, 314] on icon at bounding box center [725, 324] width 21 height 21
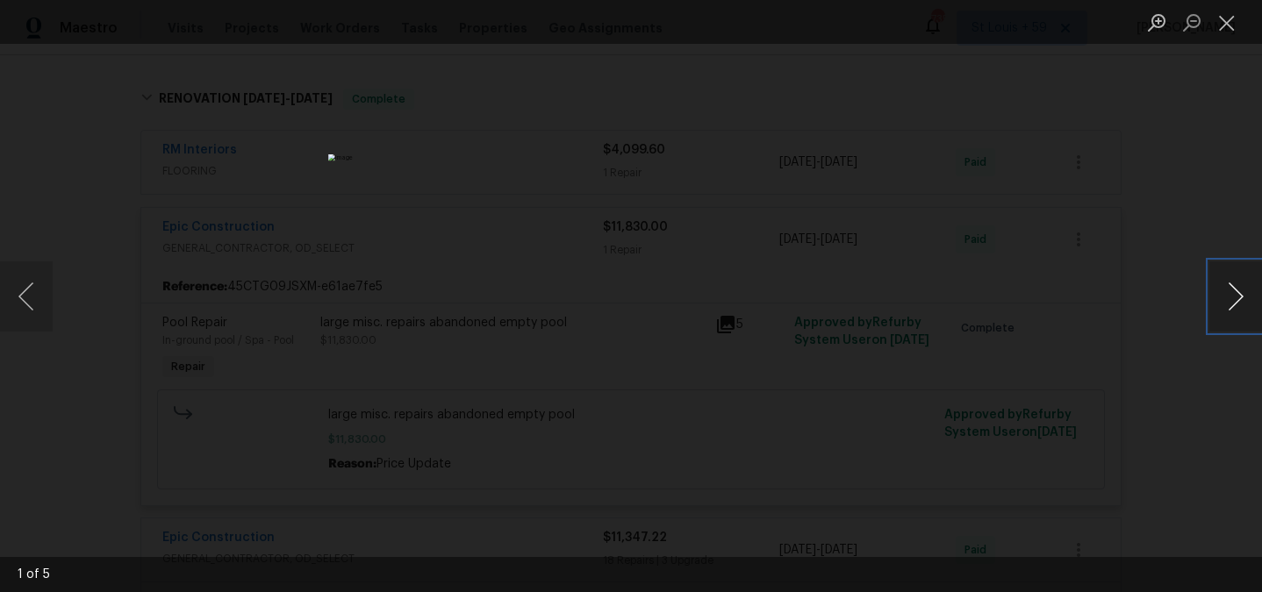
click at [1243, 312] on button "Next image" at bounding box center [1235, 297] width 53 height 70
click at [1240, 308] on button "Next image" at bounding box center [1235, 297] width 53 height 70
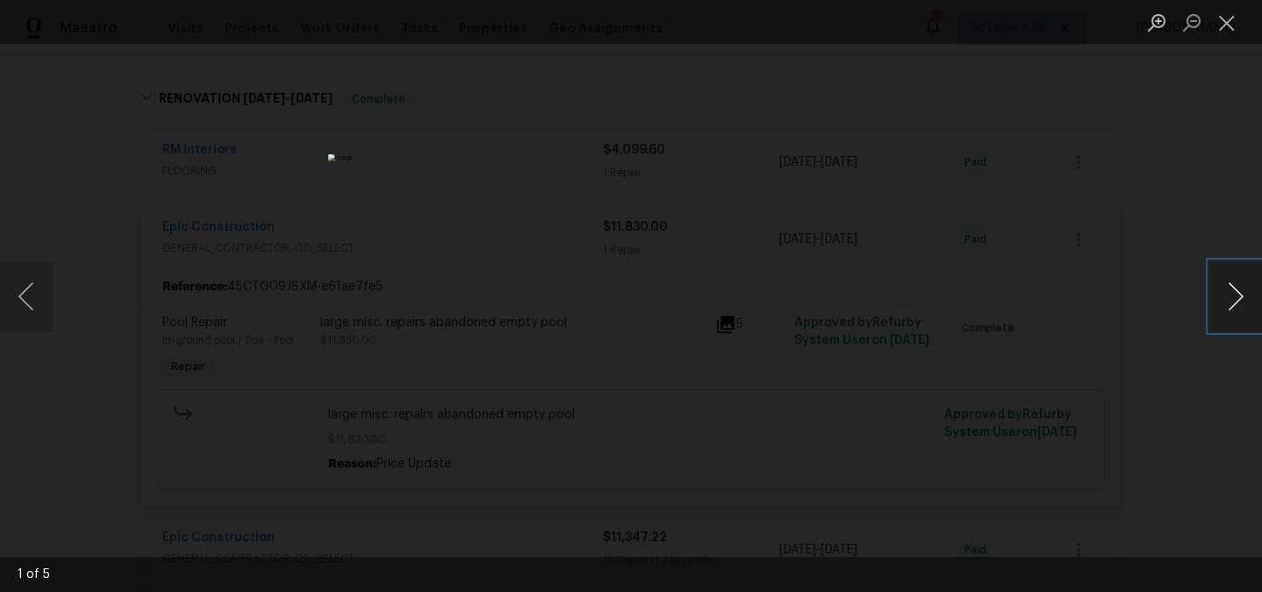
click at [1240, 308] on button "Next image" at bounding box center [1235, 297] width 53 height 70
click at [1153, 269] on div "Lightbox" at bounding box center [631, 296] width 1262 height 592
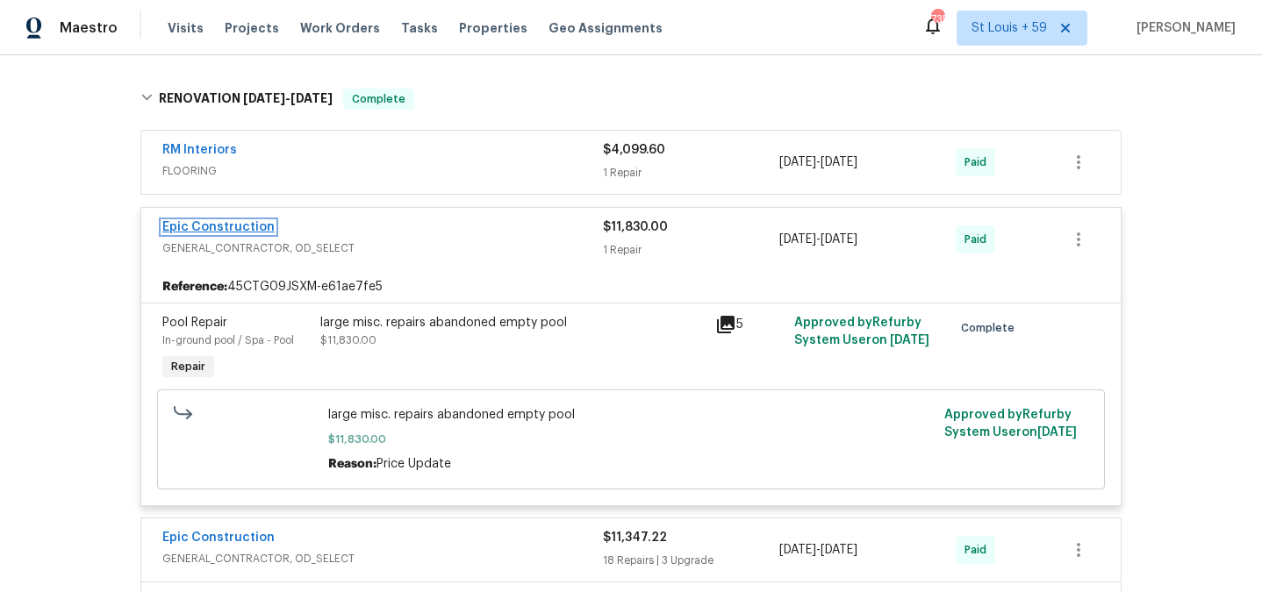
click at [237, 221] on link "Epic Construction" at bounding box center [218, 227] width 112 height 12
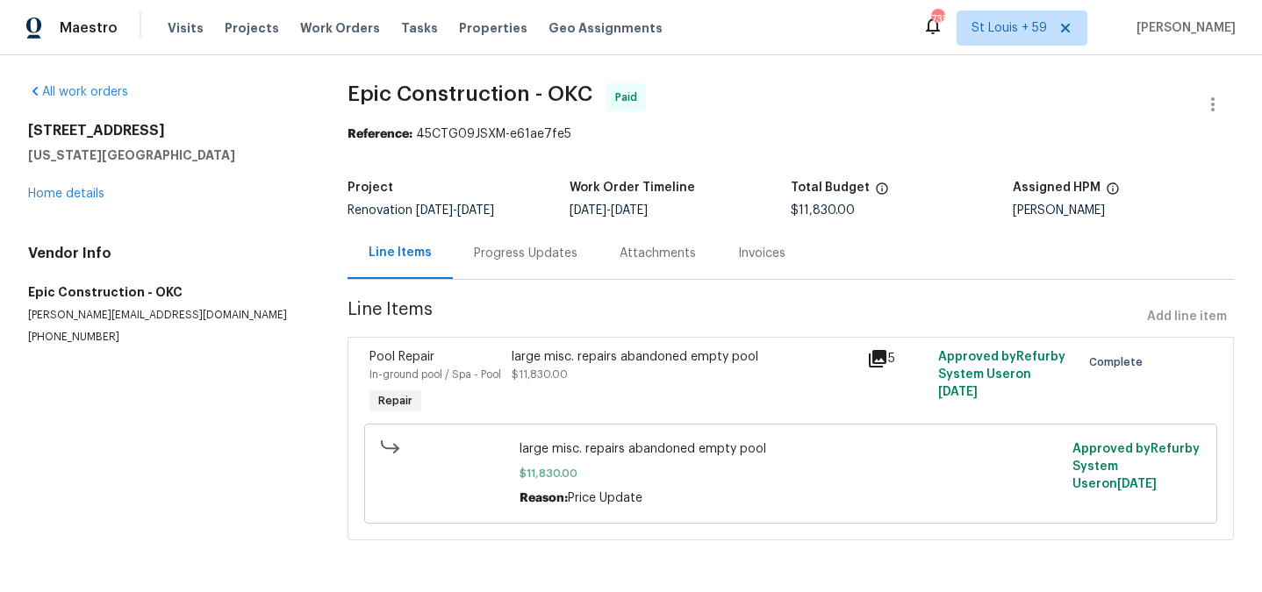
scroll to position [16, 0]
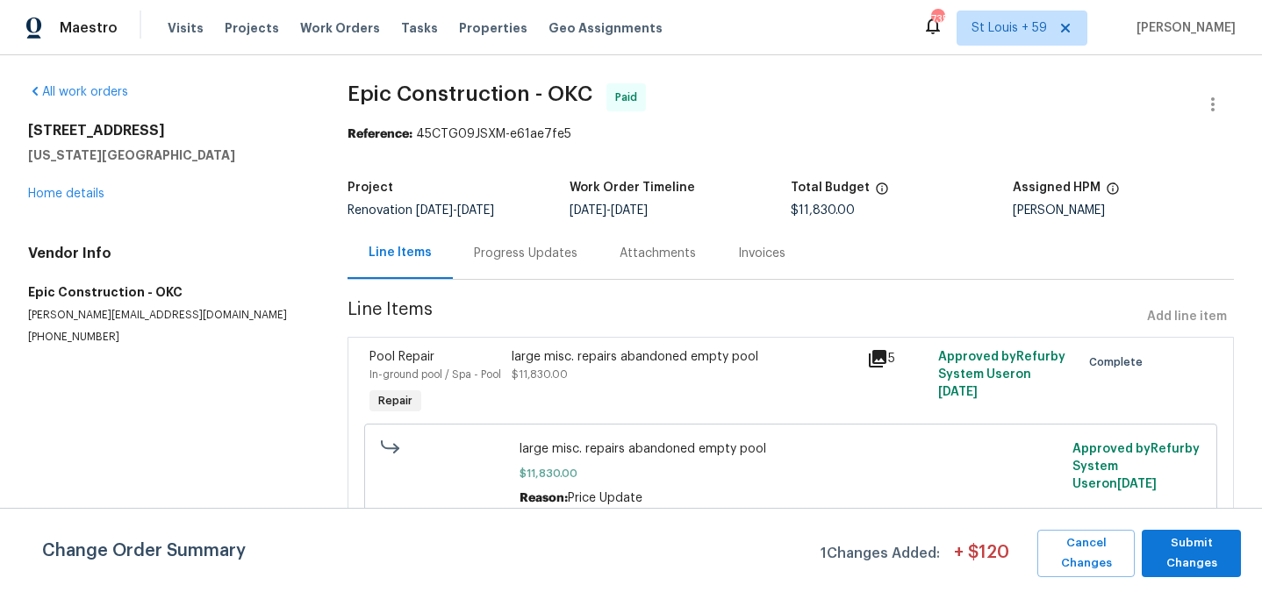
click at [554, 245] on div "Progress Updates" at bounding box center [526, 254] width 104 height 18
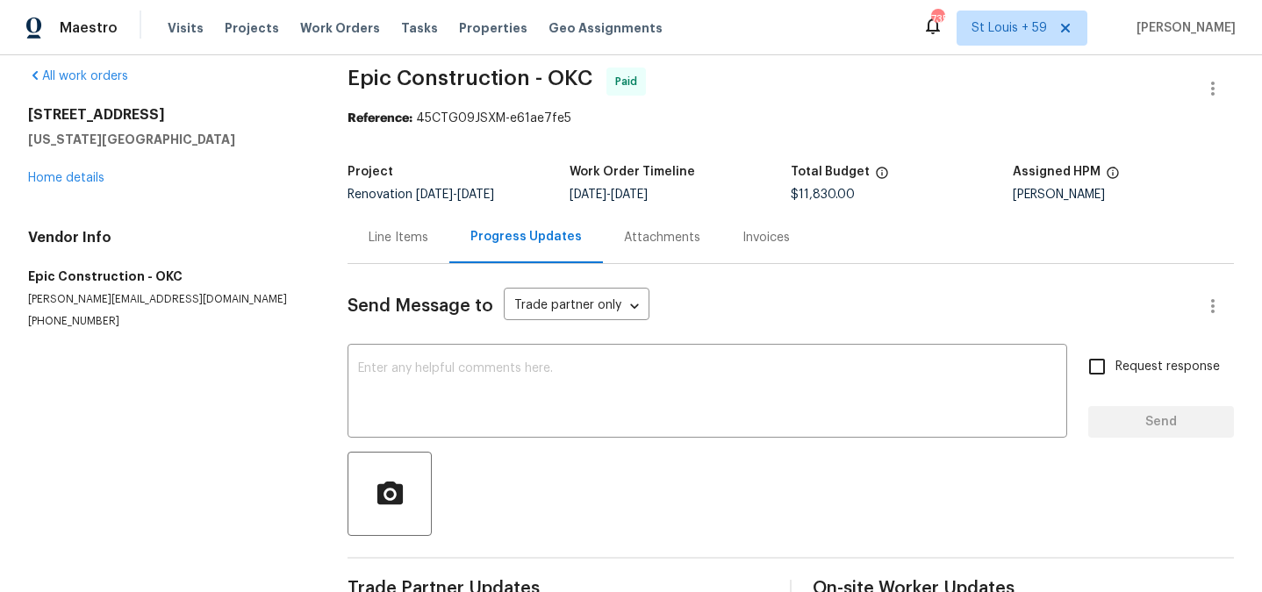
scroll to position [128, 0]
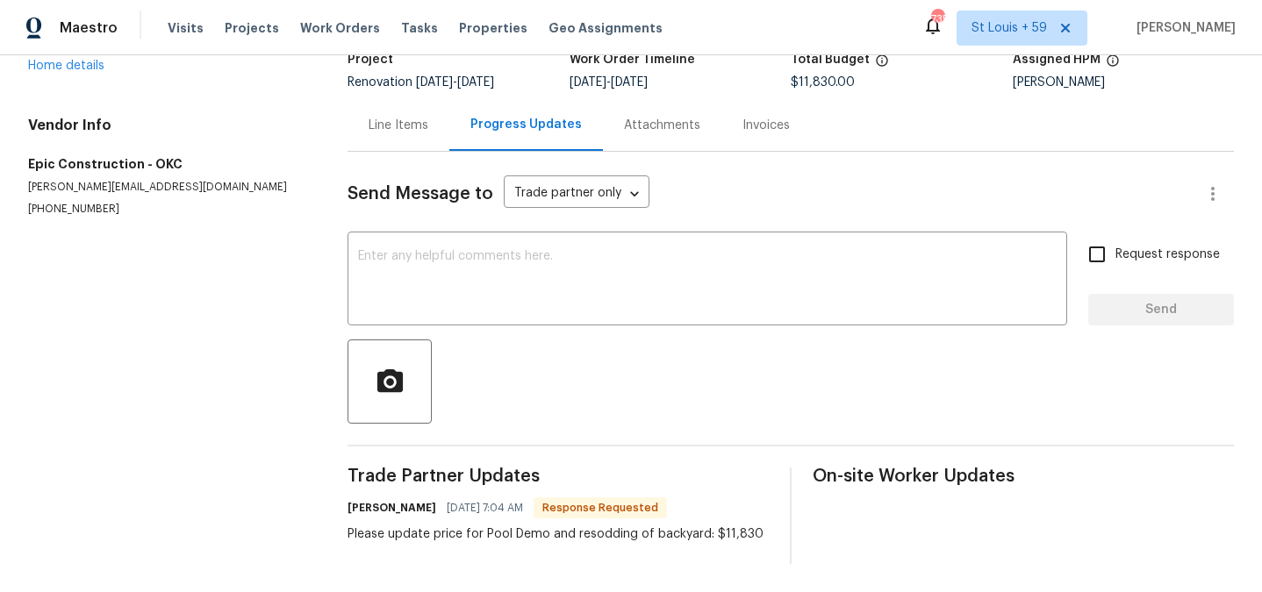
click at [403, 127] on div "Line Items" at bounding box center [399, 126] width 60 height 18
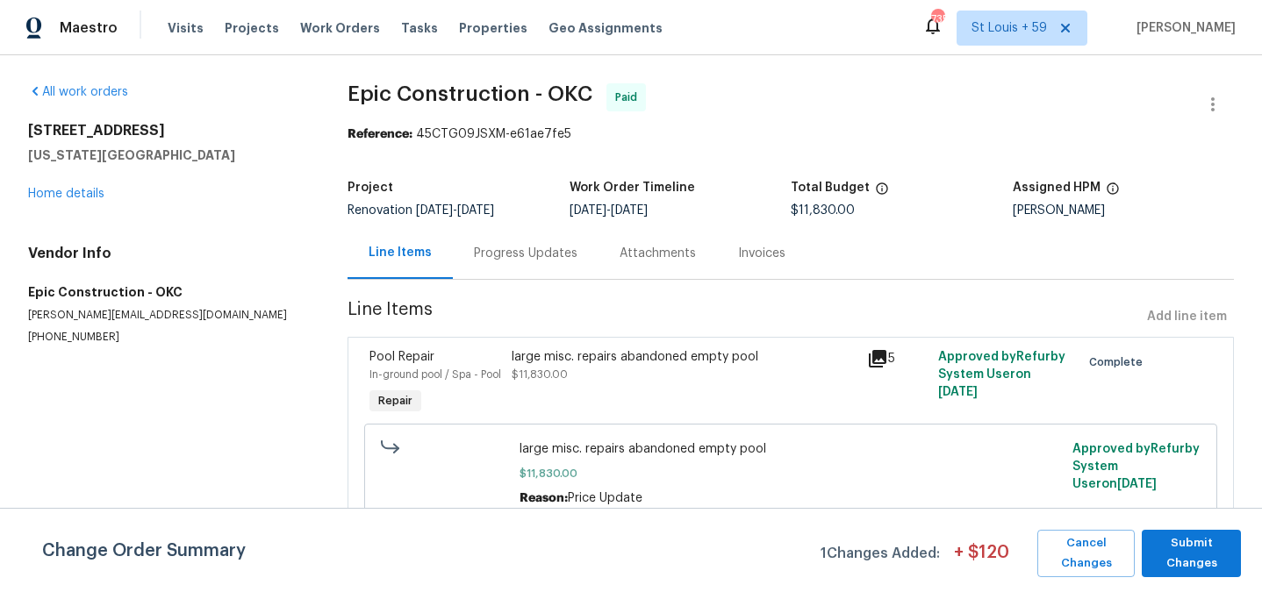
click at [803, 352] on div "large misc. repairs abandoned empty pool $11,830.00" at bounding box center [684, 365] width 345 height 35
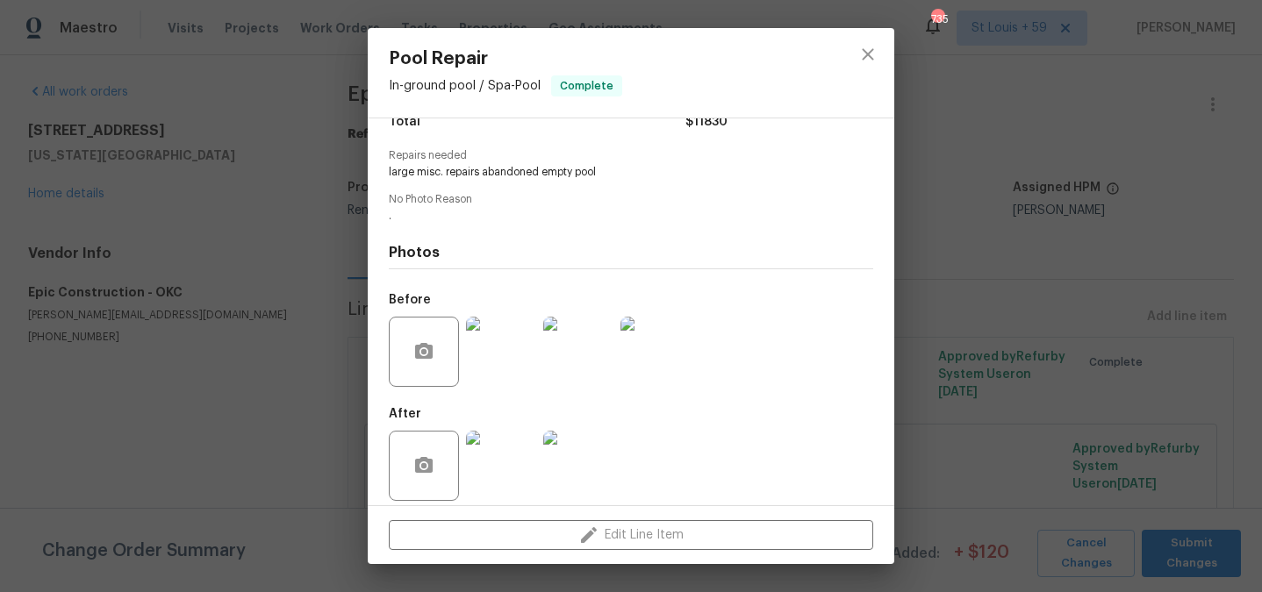
scroll to position [171, 0]
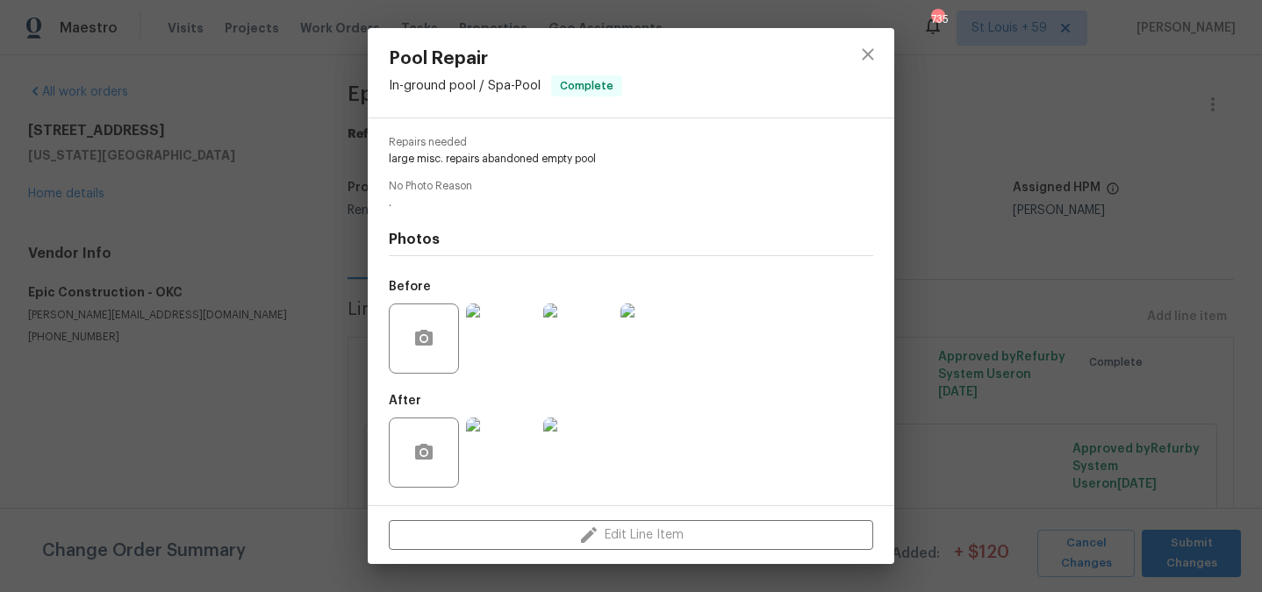
click at [507, 429] on img at bounding box center [501, 453] width 70 height 70
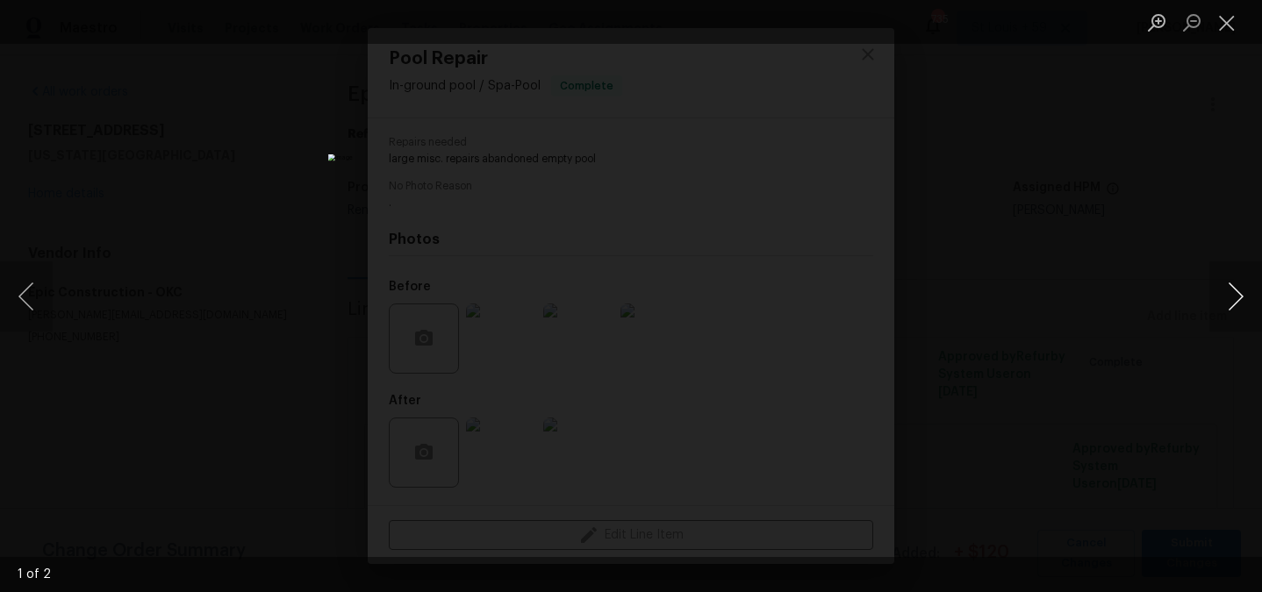
click at [1223, 299] on button "Next image" at bounding box center [1235, 297] width 53 height 70
